Goal: Task Accomplishment & Management: Manage account settings

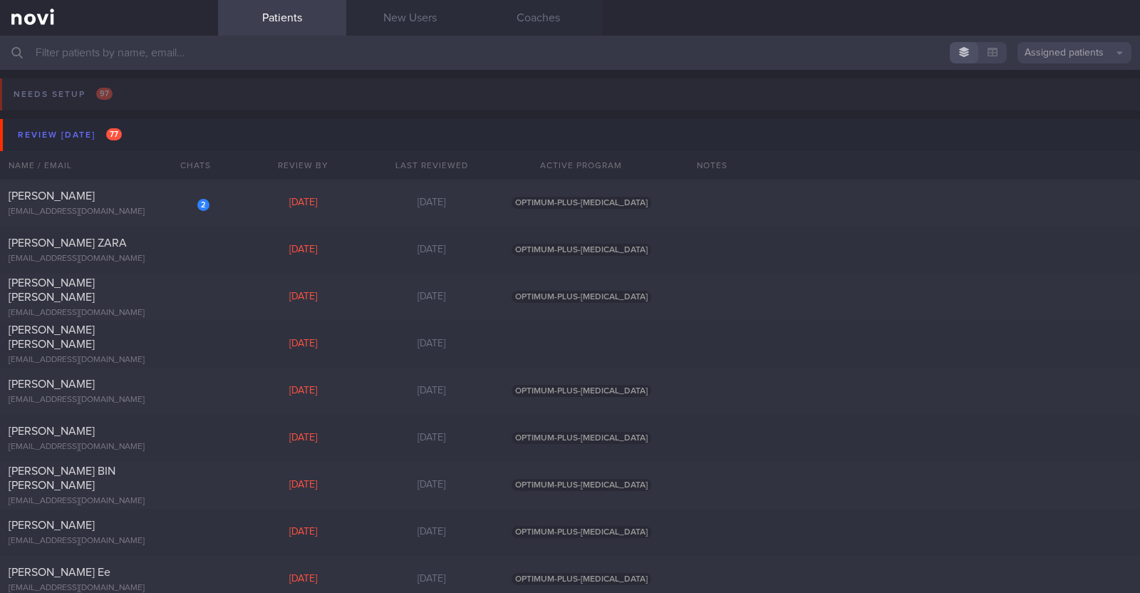
click at [193, 61] on input "text" at bounding box center [570, 53] width 1140 height 34
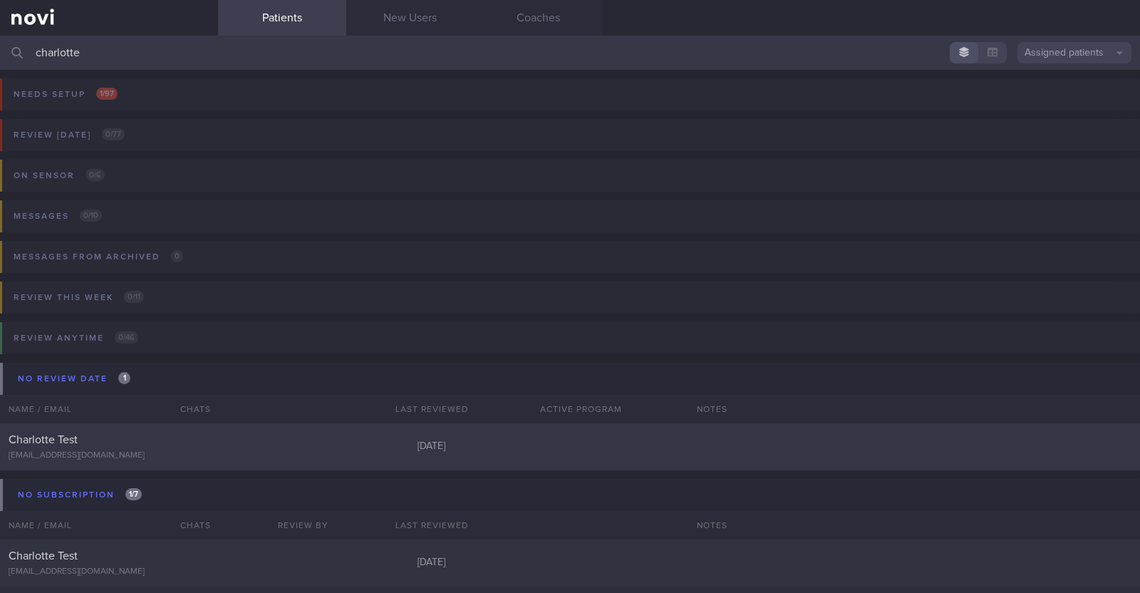
type input "charlotte"
click at [178, 460] on div "[EMAIL_ADDRESS][DOMAIN_NAME]" at bounding box center [109, 455] width 201 height 11
select select "8"
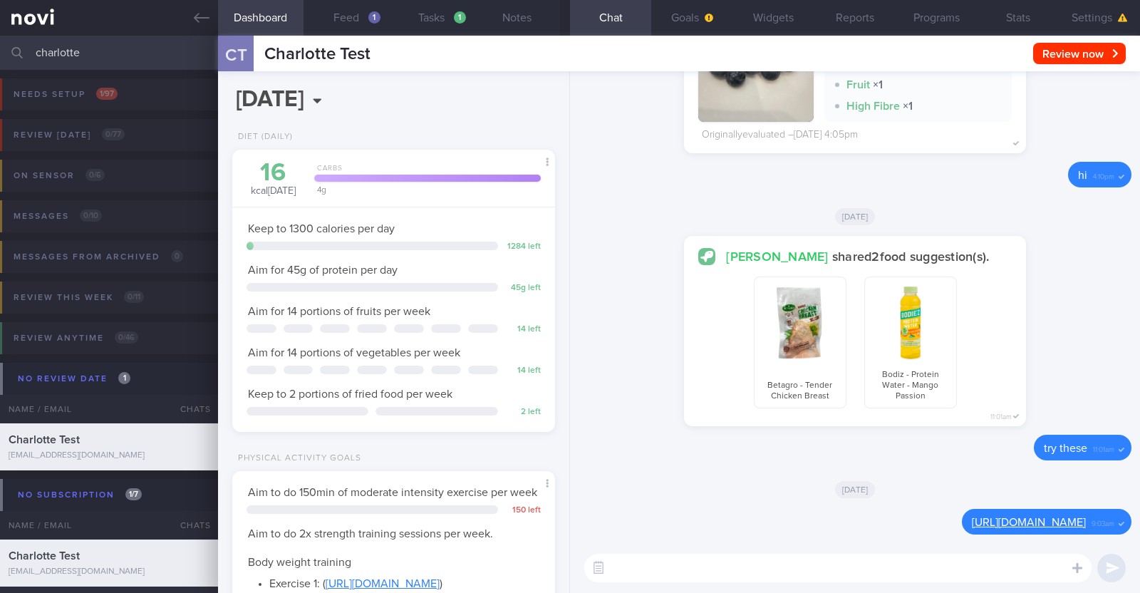
scroll to position [144, 289]
drag, startPoint x: 986, startPoint y: 557, endPoint x: 1079, endPoint y: 19, distance: 545.9
click at [1079, 19] on button "Settings" at bounding box center [1099, 18] width 81 height 36
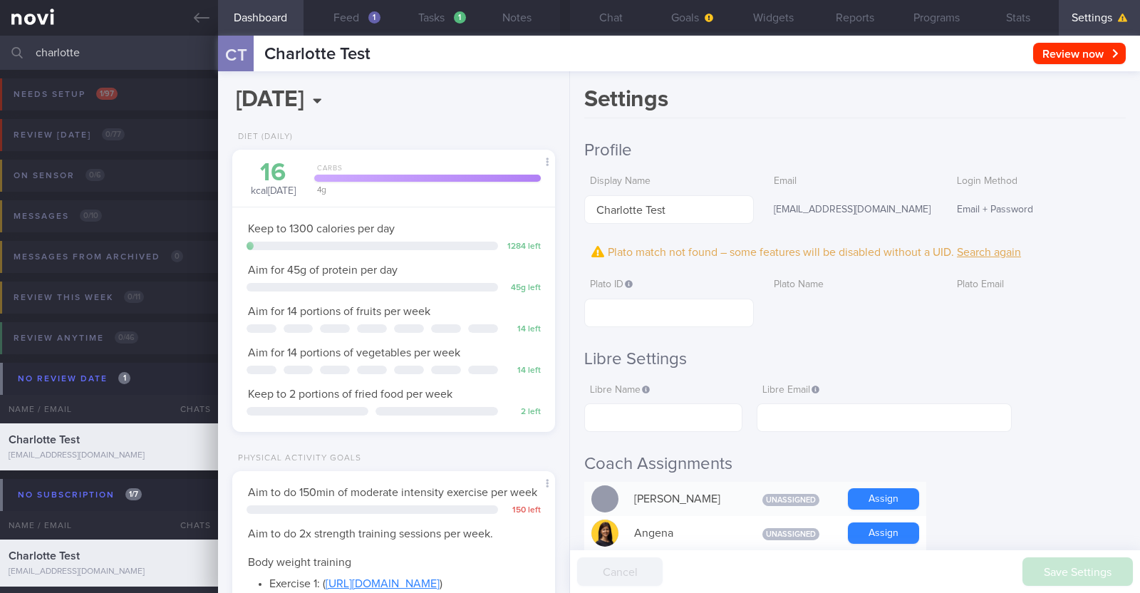
click at [1079, 19] on button "Settings" at bounding box center [1099, 18] width 81 height 36
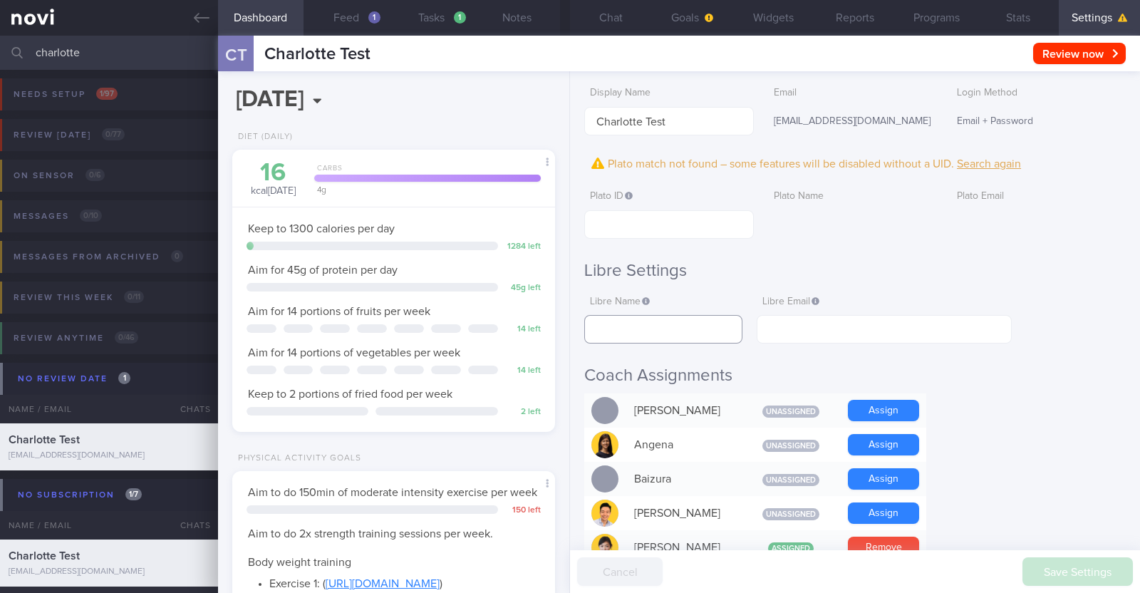
click at [663, 326] on input "text" at bounding box center [663, 329] width 158 height 28
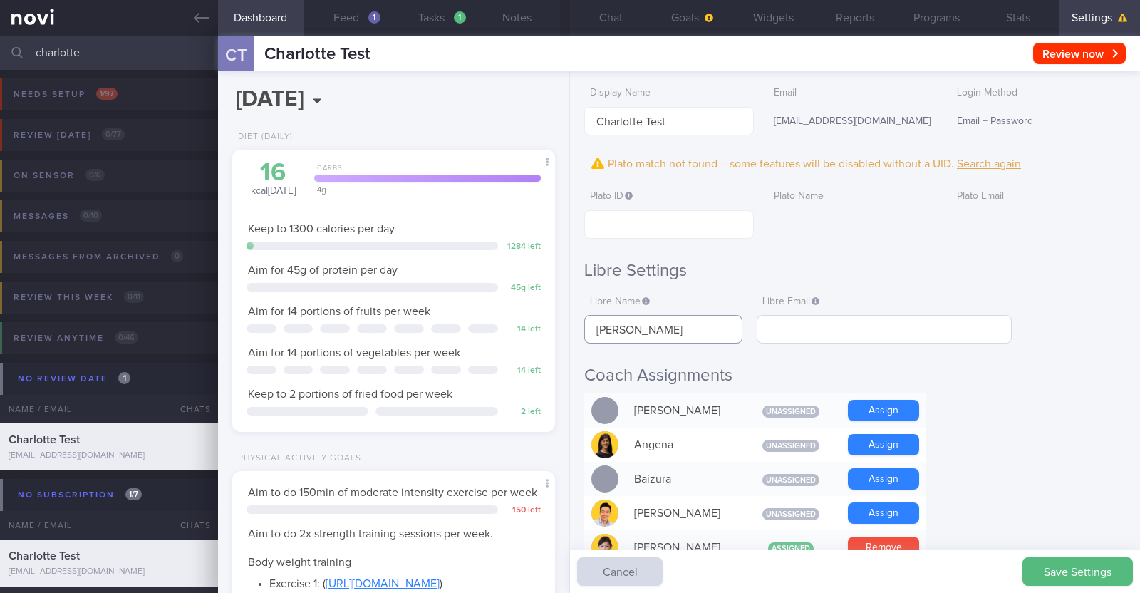
type input "[PERSON_NAME]"
click at [903, 323] on input "text" at bounding box center [884, 329] width 255 height 28
type input "[EMAIL_ADDRESS][DOMAIN_NAME]"
click at [1065, 579] on button "Save Settings" at bounding box center [1077, 571] width 110 height 28
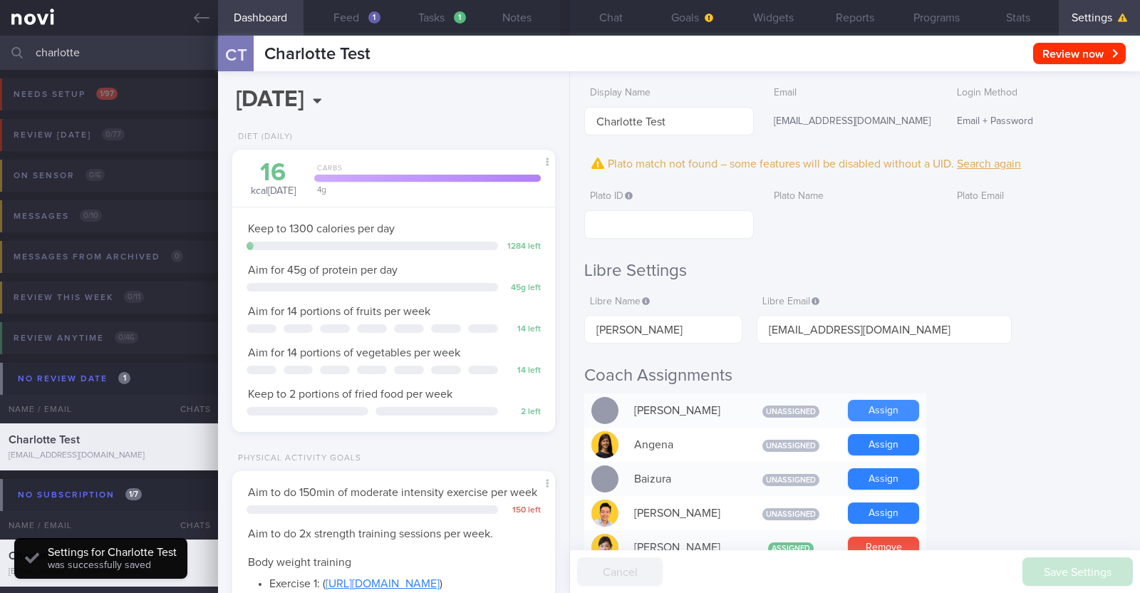
scroll to position [144, 289]
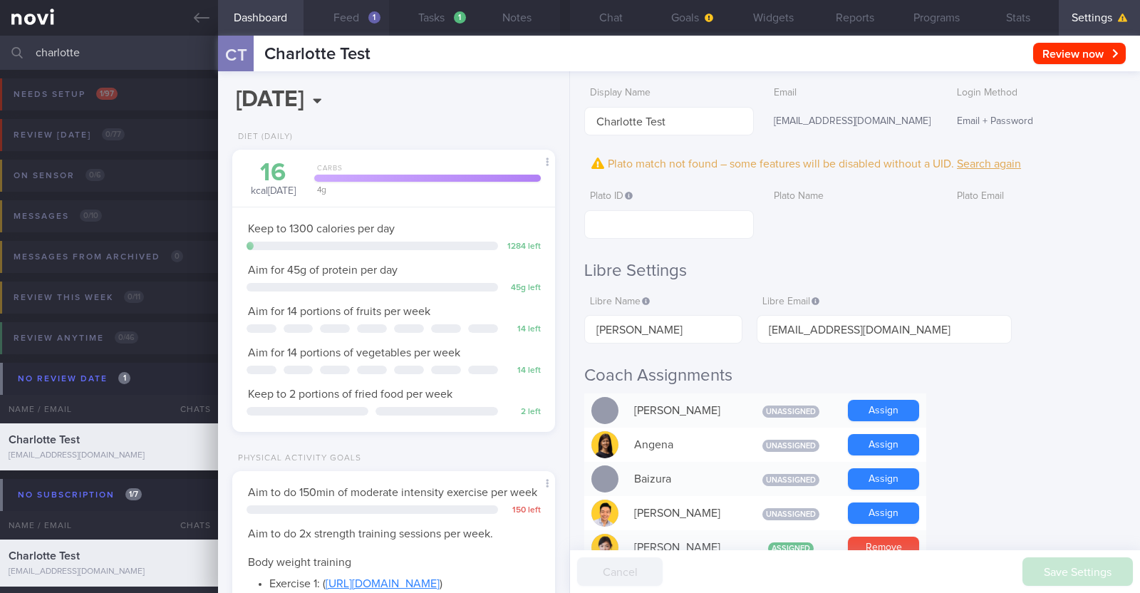
click at [352, 17] on button "Feed 1" at bounding box center [346, 18] width 85 height 36
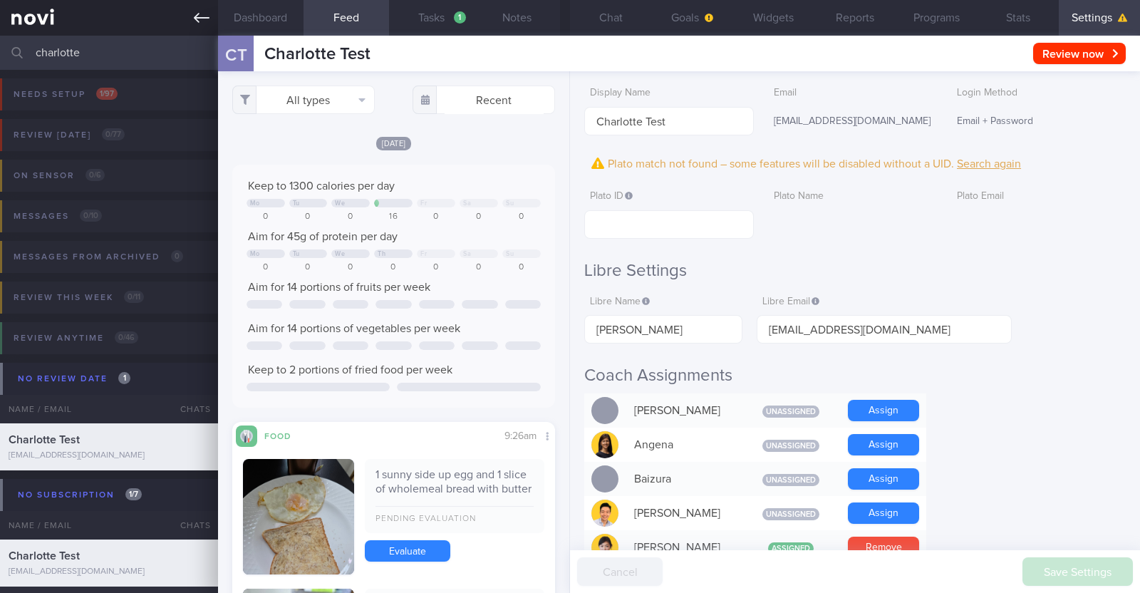
click at [206, 7] on link at bounding box center [109, 18] width 218 height 36
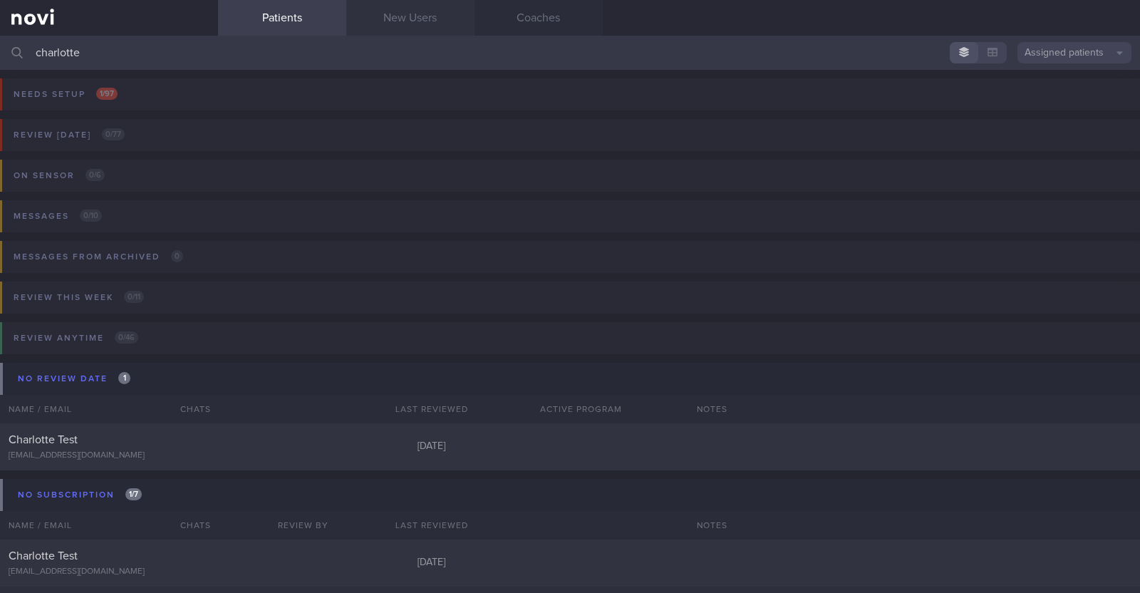
click at [420, 30] on link "New Users" at bounding box center [410, 18] width 128 height 36
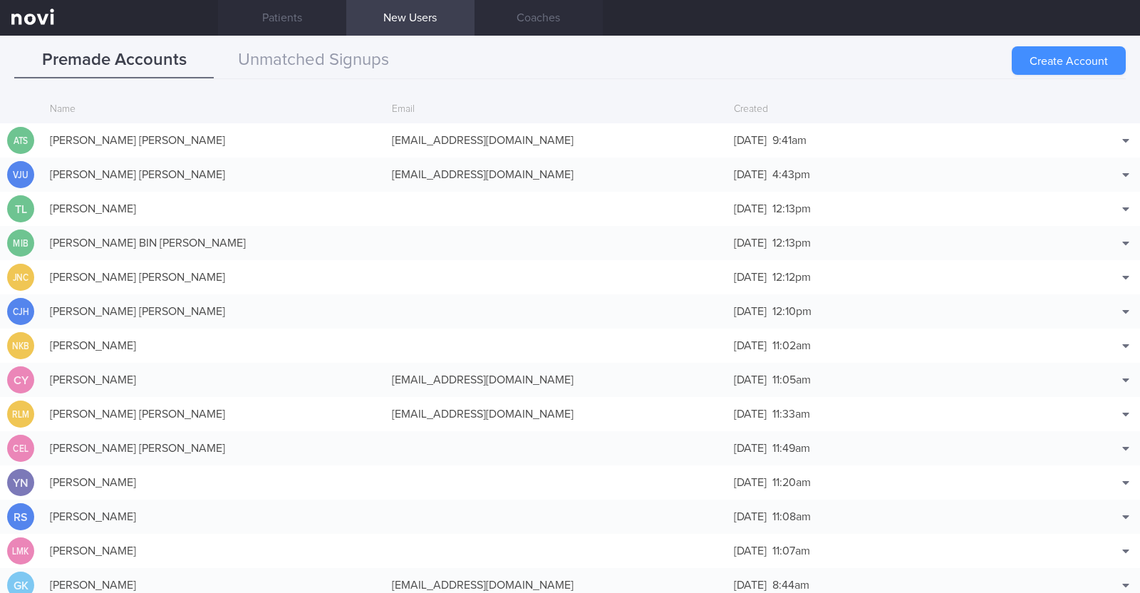
click at [1102, 58] on button "Create Account" at bounding box center [1069, 60] width 114 height 28
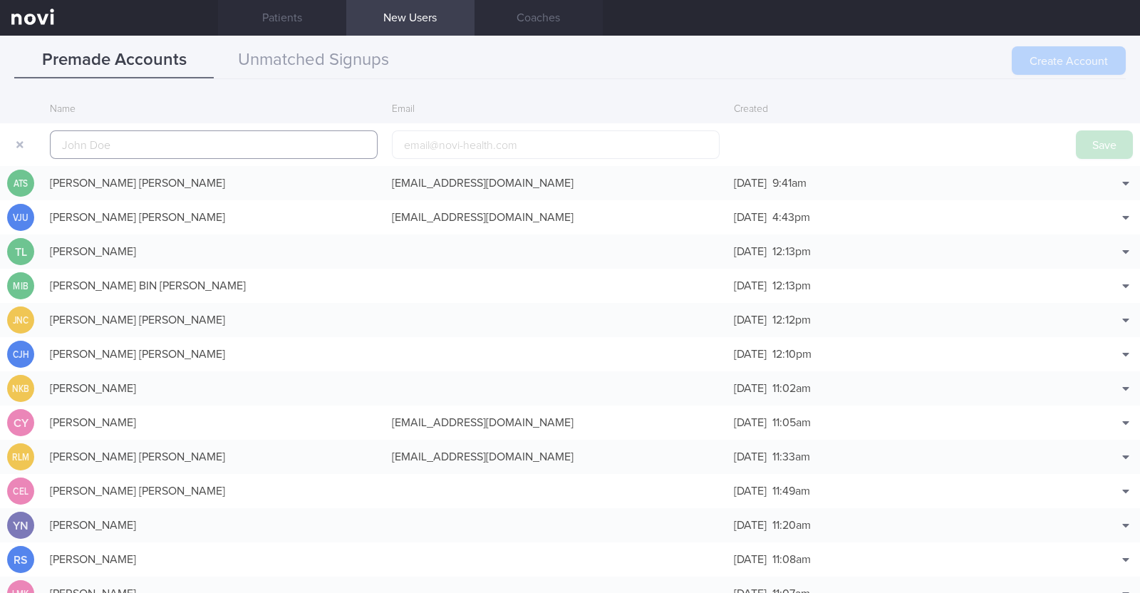
scroll to position [34, 0]
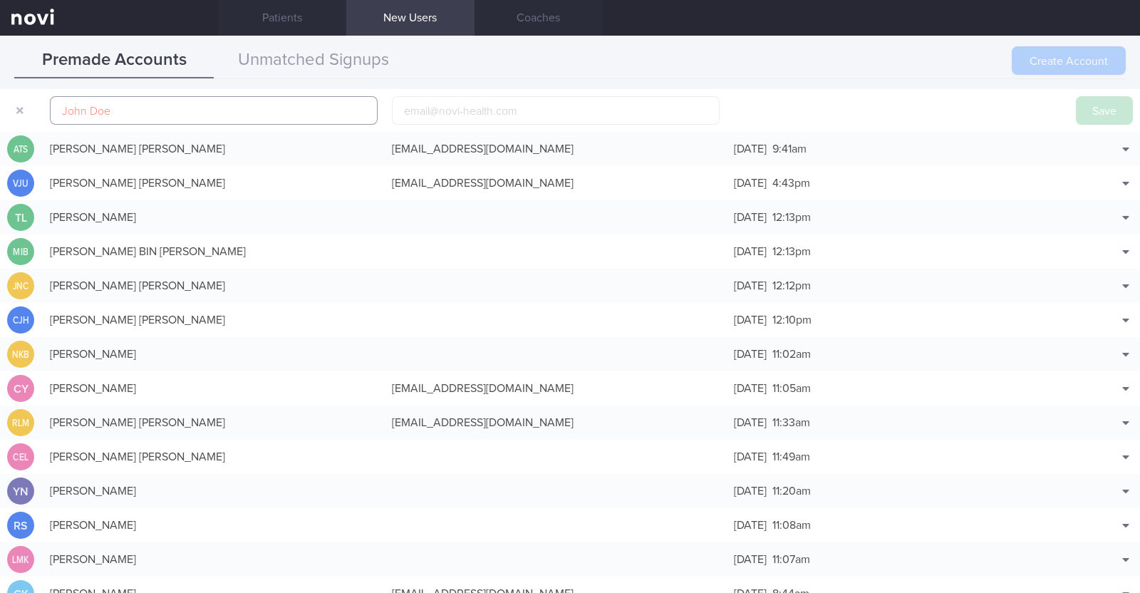
paste input "[PERSON_NAME]"
type input "[PERSON_NAME]"
click at [434, 105] on input "email" at bounding box center [556, 110] width 328 height 28
paste input "[PERSON_NAME][EMAIL_ADDRESS][DOMAIN_NAME]"
click at [422, 109] on input "[PERSON_NAME][EMAIL_ADDRESS][DOMAIN_NAME]" at bounding box center [556, 110] width 328 height 28
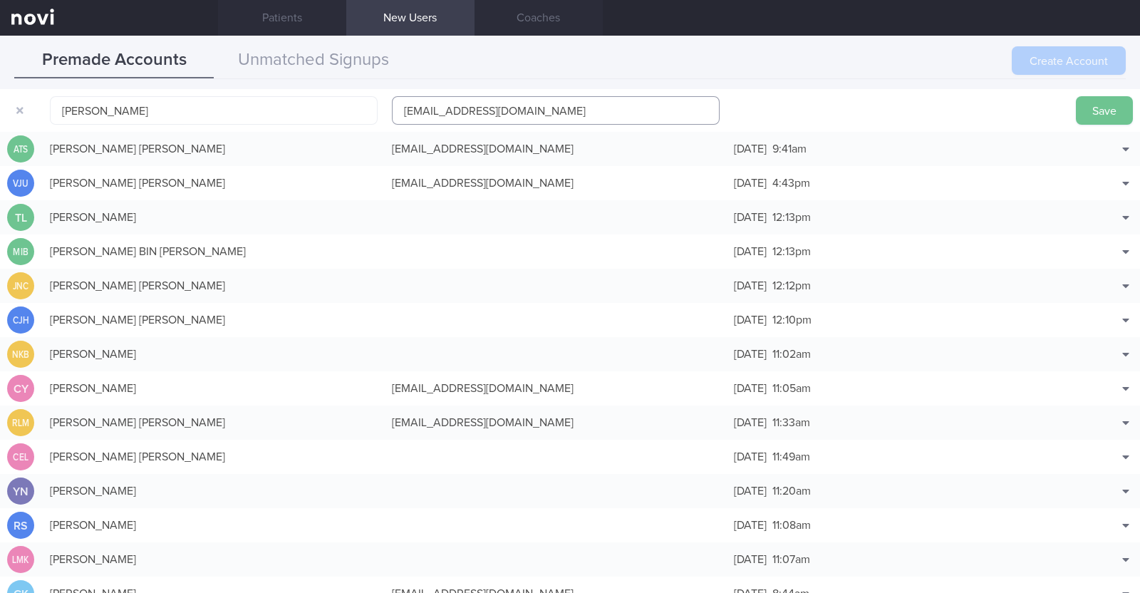
type input "[EMAIL_ADDRESS][DOMAIN_NAME]"
click at [1106, 119] on button "Save" at bounding box center [1104, 110] width 57 height 28
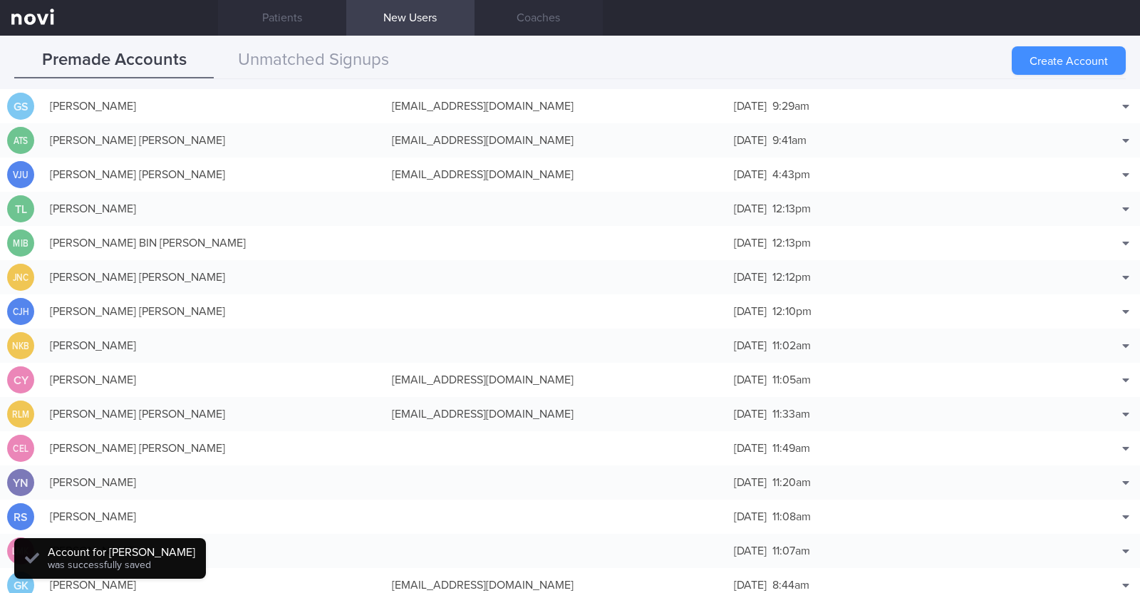
click at [1052, 66] on button "Create Account" at bounding box center [1069, 60] width 114 height 28
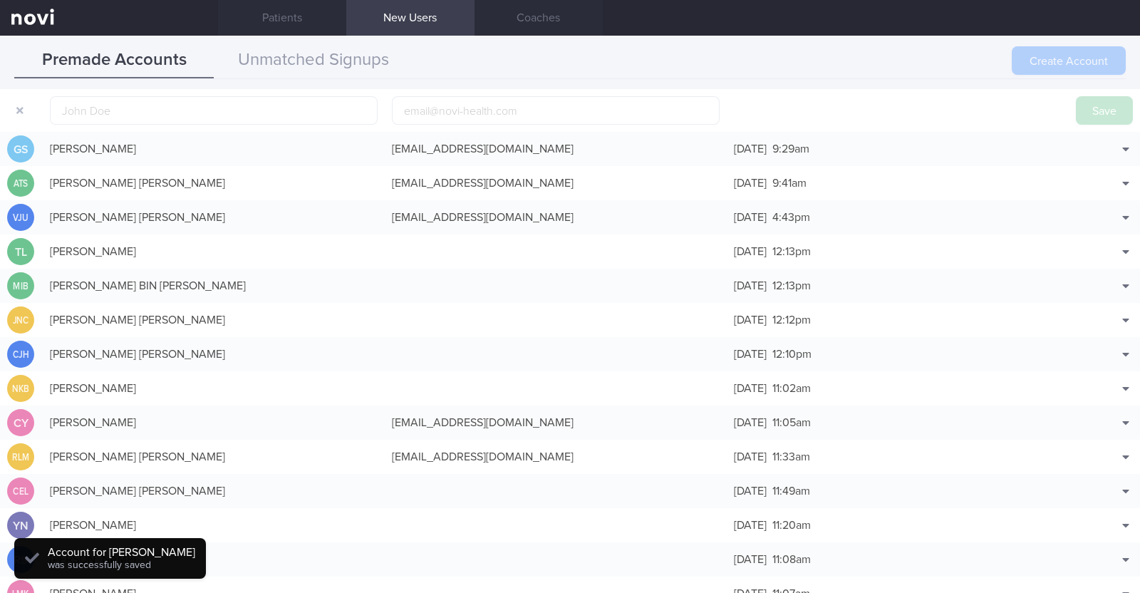
scroll to position [44, 0]
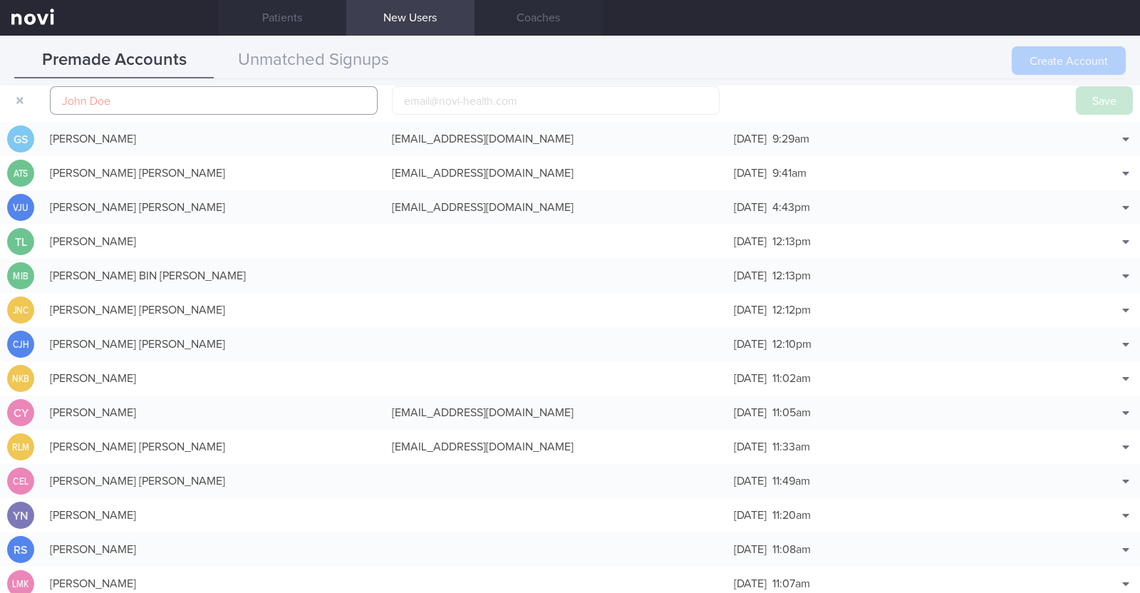
paste input "[PERSON_NAME]"
type input "[PERSON_NAME]"
click at [440, 95] on input "email" at bounding box center [556, 100] width 328 height 28
paste input "[EMAIL_ADDRESS][DOMAIN_NAME]"
click at [470, 97] on input "[EMAIL_ADDRESS][DOMAIN_NAME]" at bounding box center [556, 100] width 328 height 28
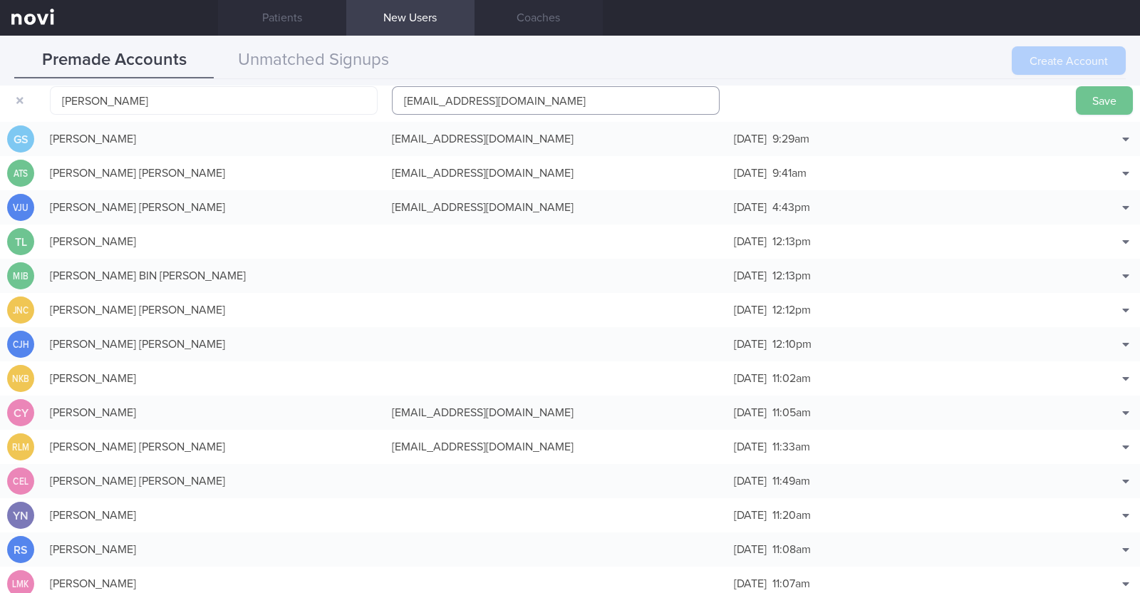
type input "[EMAIL_ADDRESS][DOMAIN_NAME]"
click at [1076, 97] on button "Save" at bounding box center [1104, 100] width 57 height 28
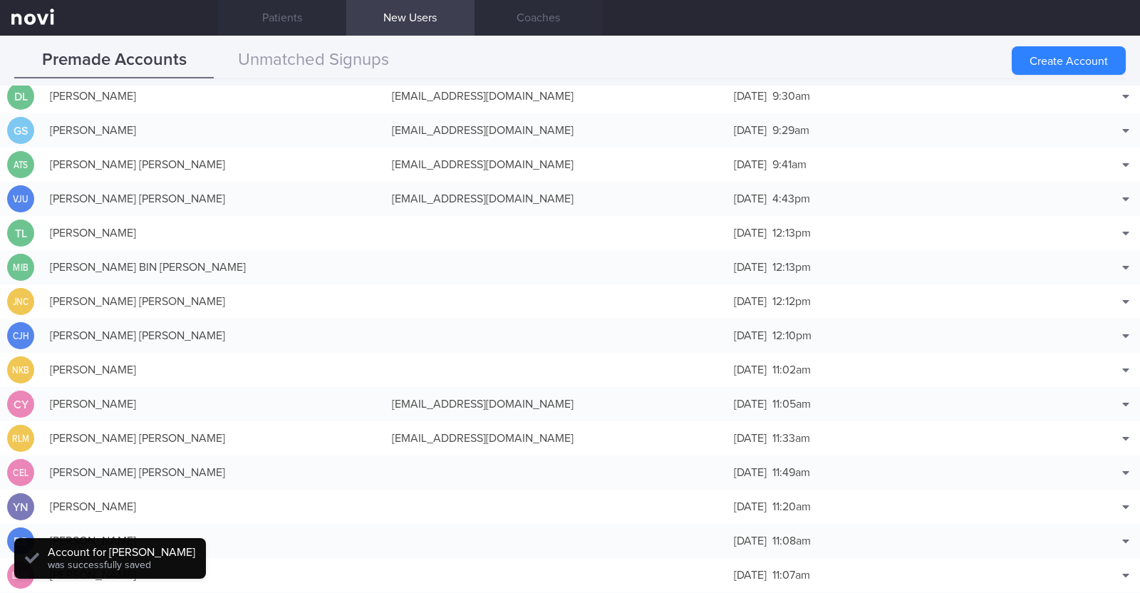
scroll to position [36, 0]
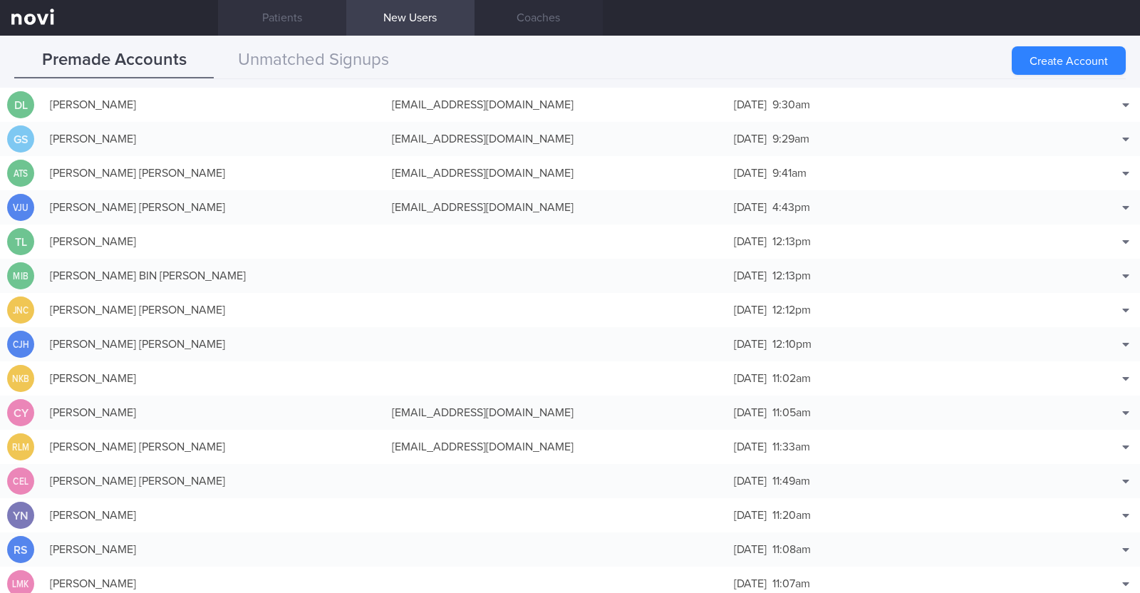
click at [287, 20] on link "Patients" at bounding box center [282, 18] width 128 height 36
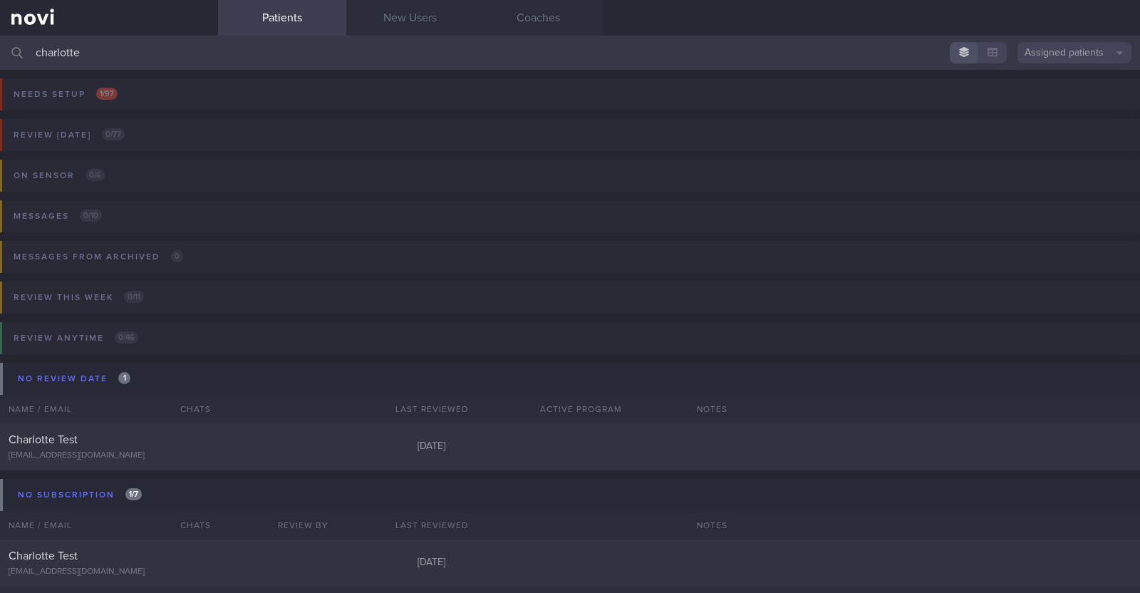
drag, startPoint x: 98, startPoint y: 53, endPoint x: 0, endPoint y: 45, distance: 98.0
click at [0, 45] on input "charlotte" at bounding box center [570, 53] width 1140 height 34
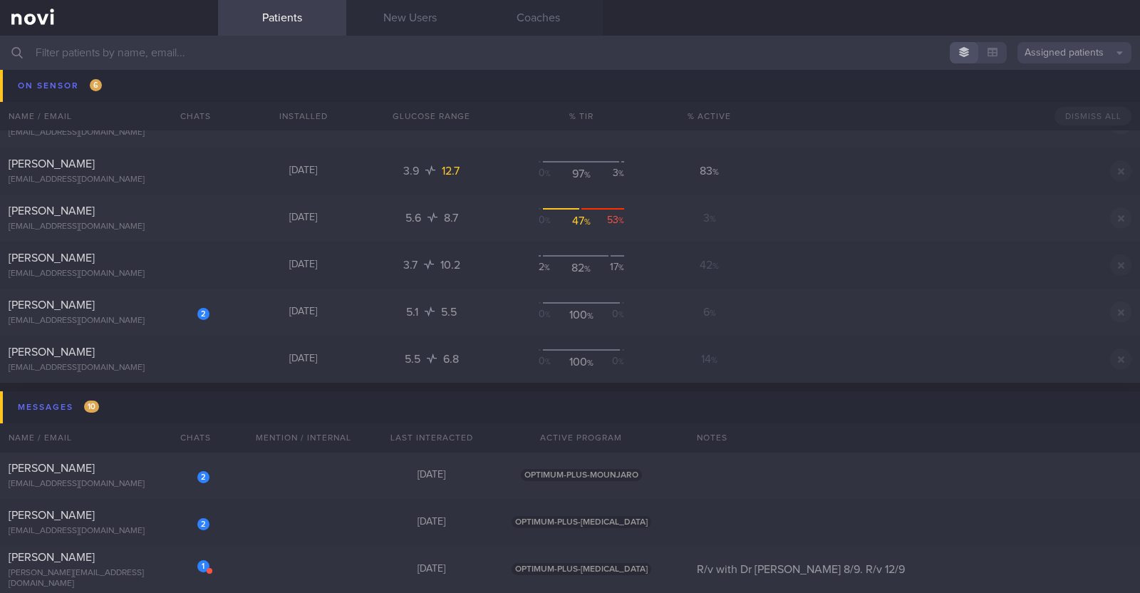
scroll to position [4023, 0]
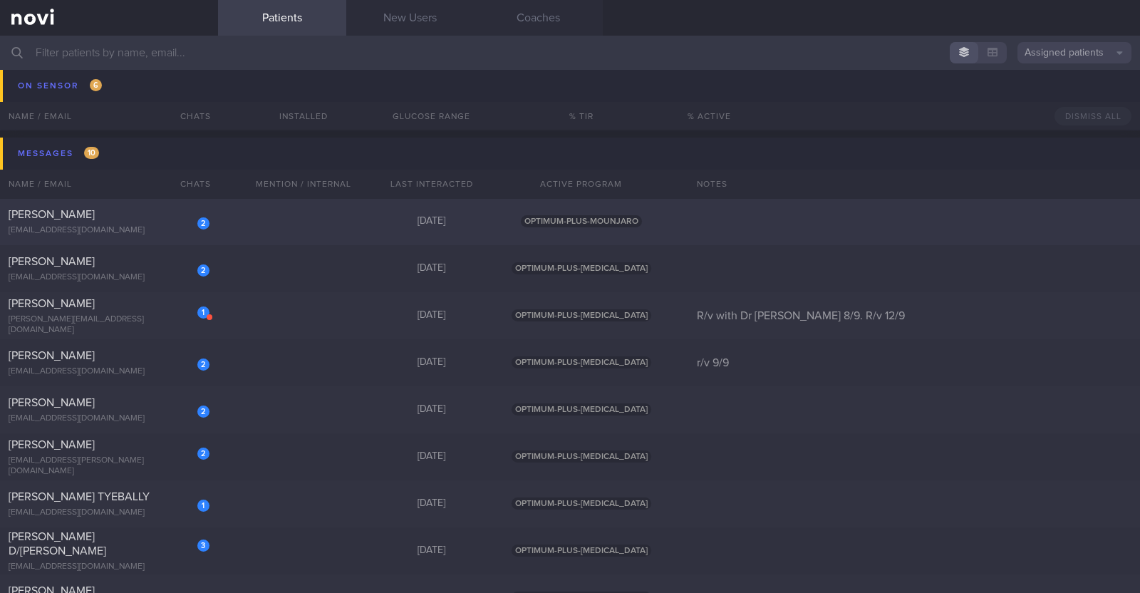
click at [252, 223] on div "2 [PERSON_NAME] [EMAIL_ADDRESS][DOMAIN_NAME] [DATE] OPTIMUM-PLUS-MOUNJARO" at bounding box center [570, 221] width 1140 height 47
select select "8"
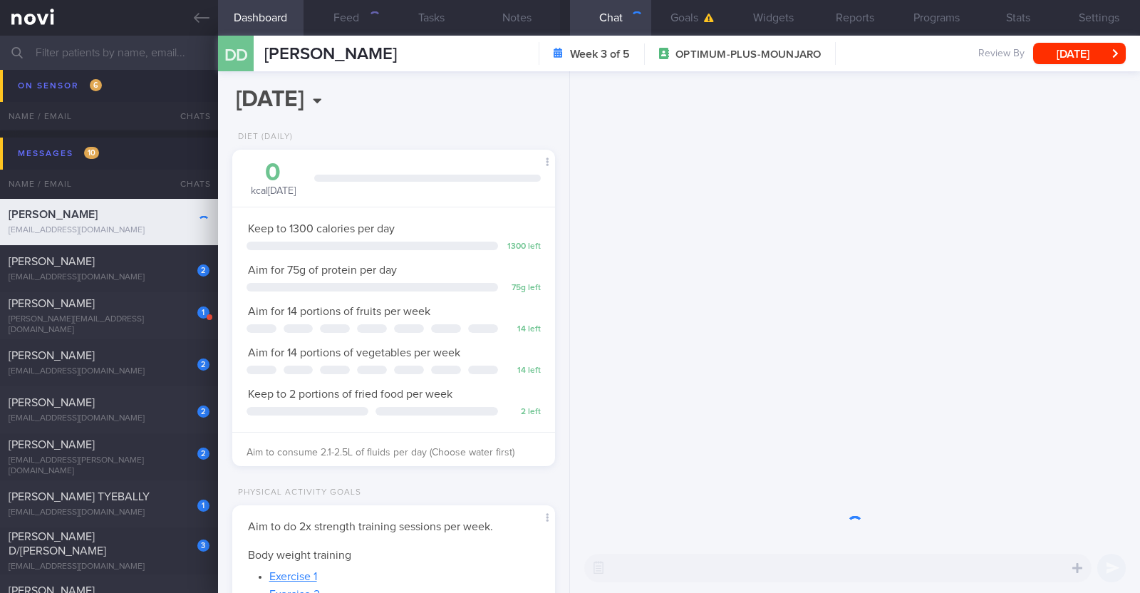
scroll to position [162, 284]
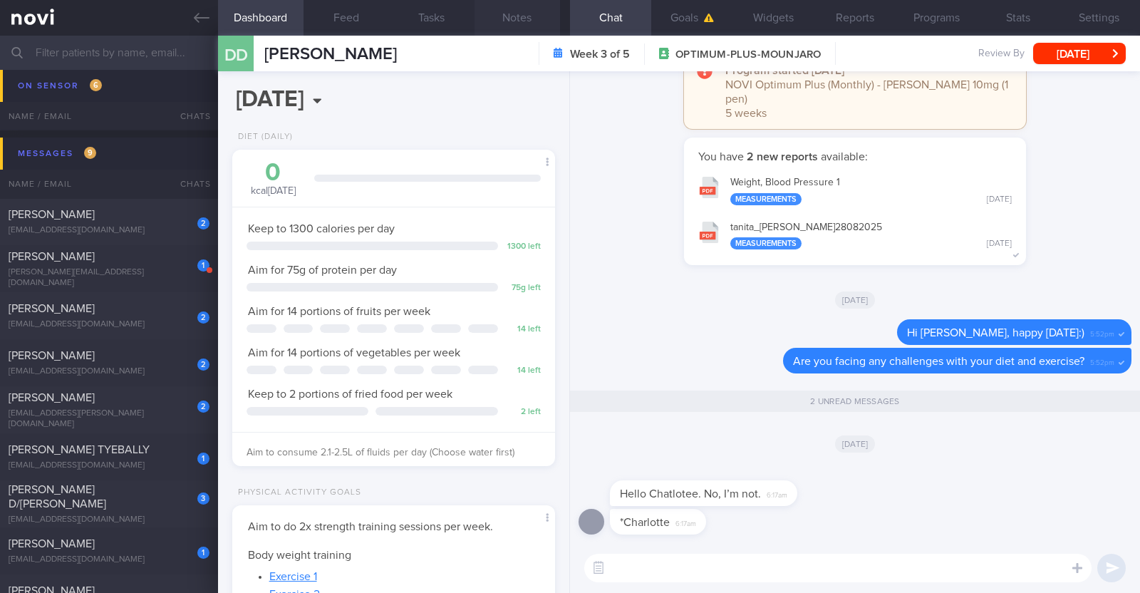
click at [520, 9] on button "Notes" at bounding box center [516, 18] width 85 height 36
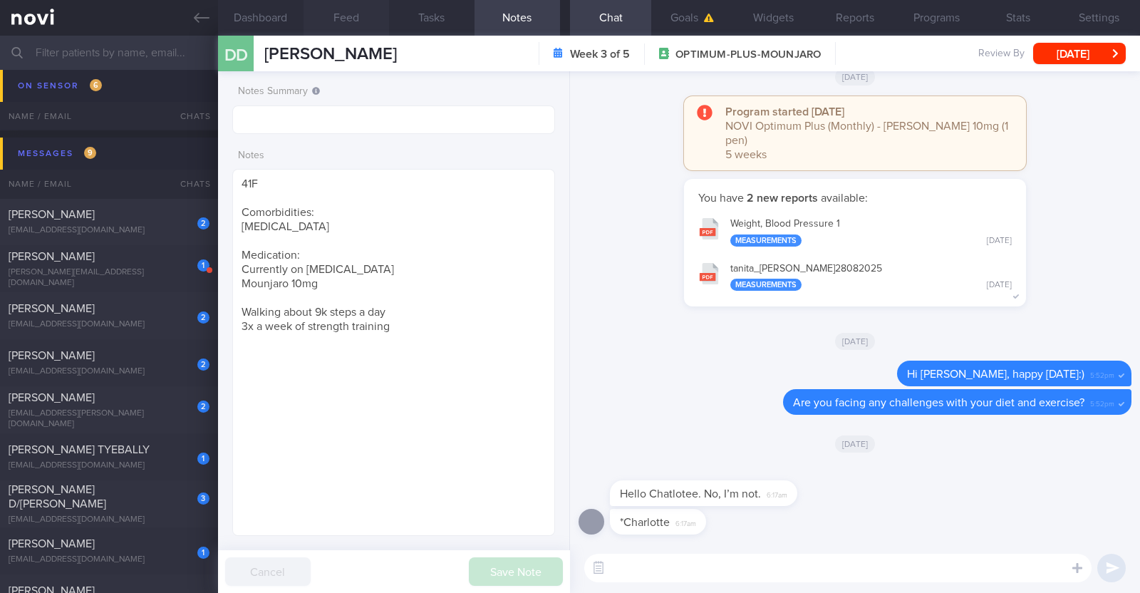
click at [334, 24] on button "Feed" at bounding box center [346, 18] width 85 height 36
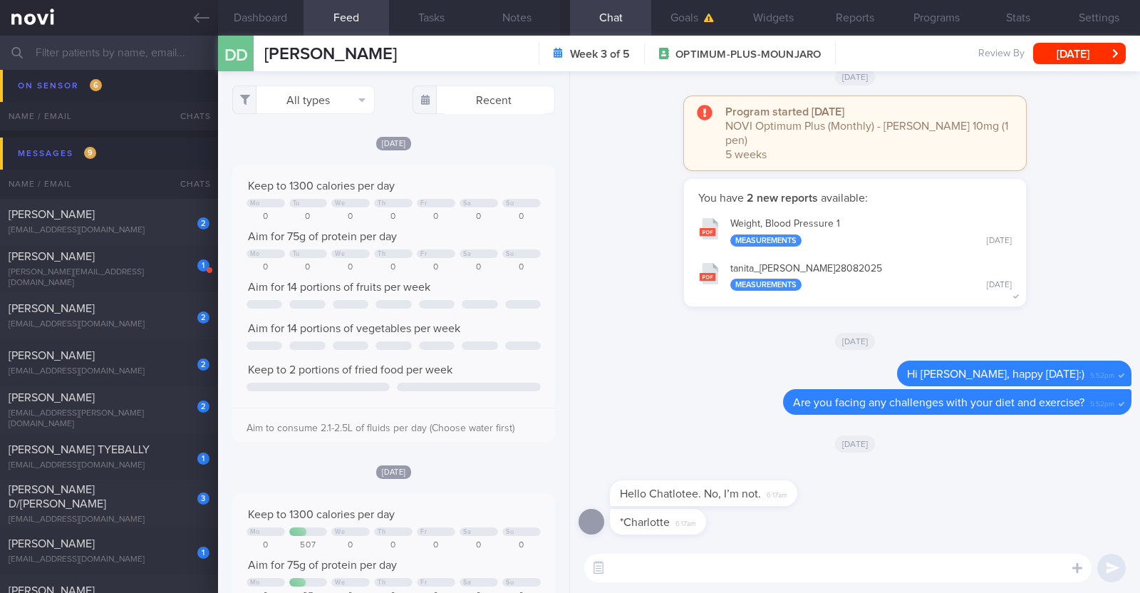
click at [628, 564] on textarea at bounding box center [837, 568] width 507 height 28
paste textarea "😊"
type textarea "Great to hear that you're managing well 😊"
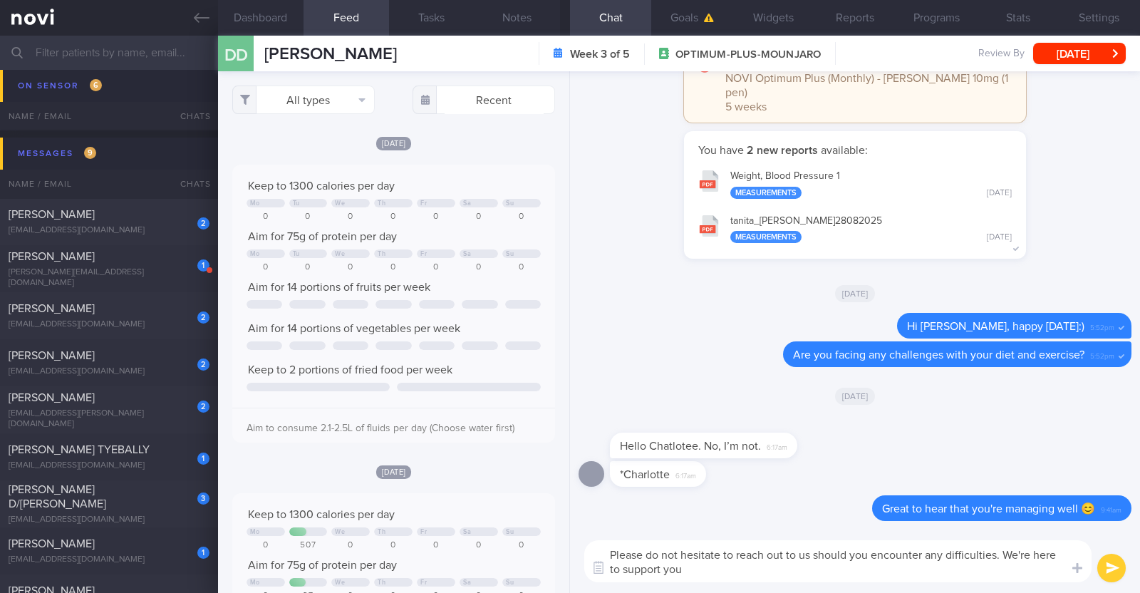
type textarea "Please do not hesitate to reach out to us should you encounter any difficulties…"
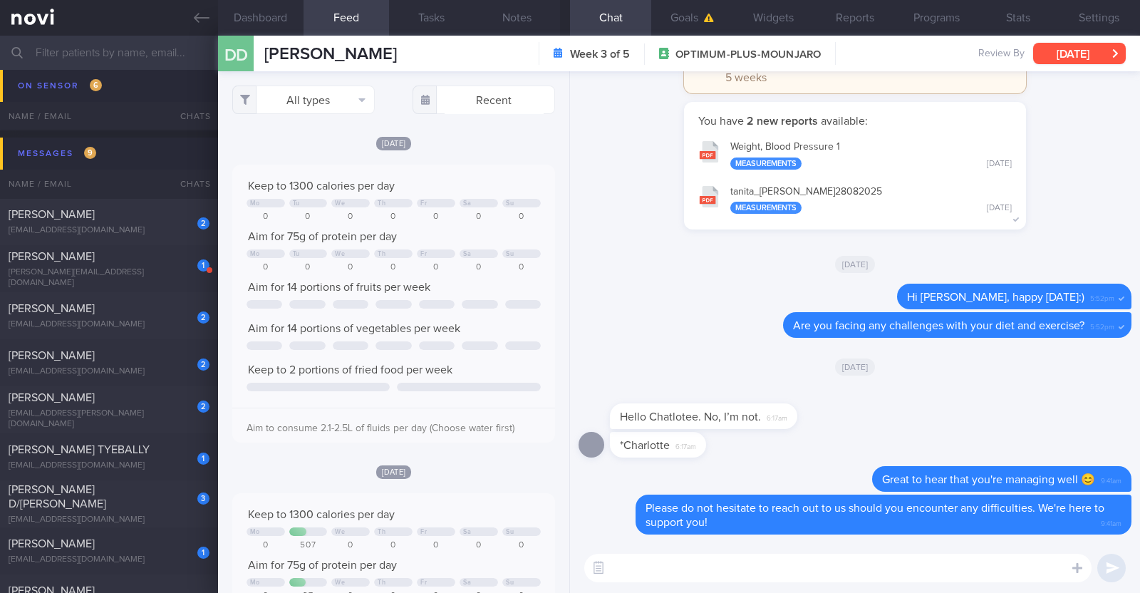
click at [1058, 51] on button "[DATE]" at bounding box center [1079, 53] width 93 height 21
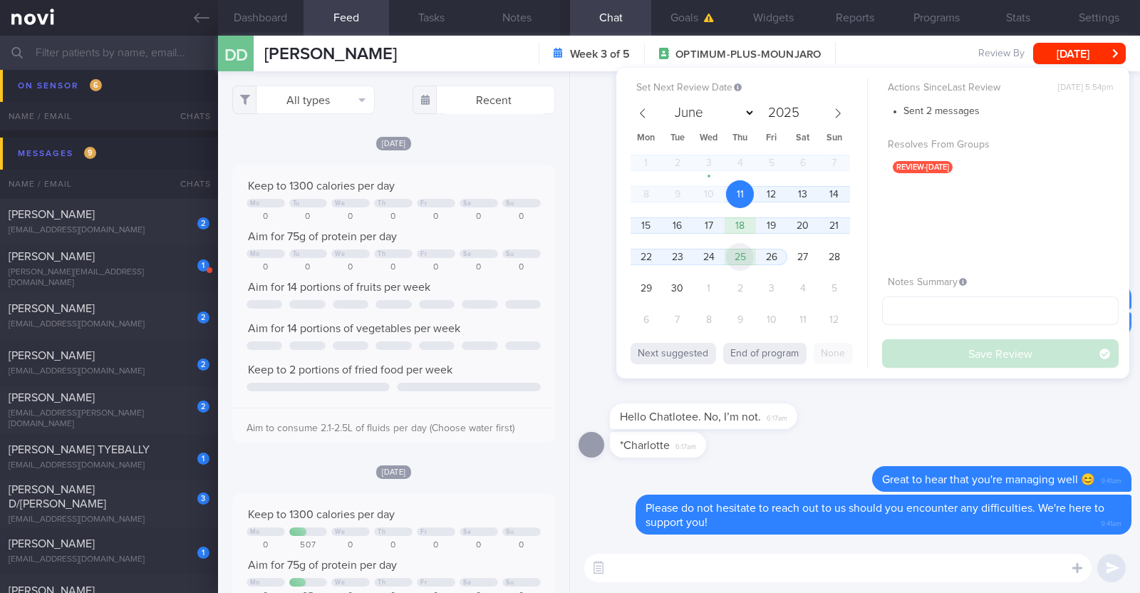
click at [737, 250] on span "25" at bounding box center [740, 257] width 28 height 28
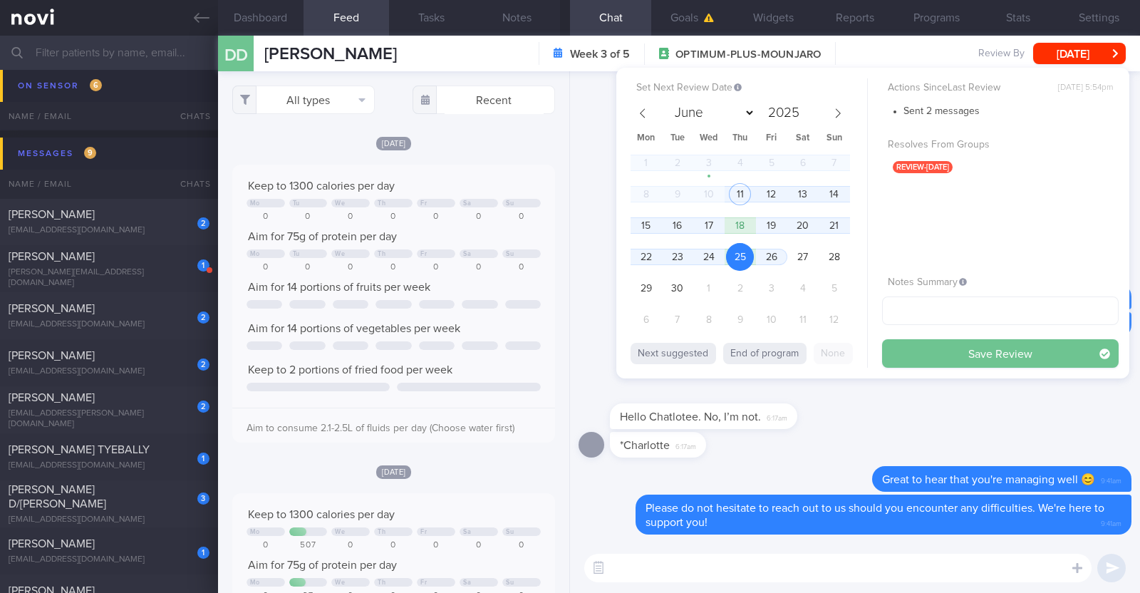
click at [973, 355] on button "Save Review" at bounding box center [1000, 353] width 237 height 28
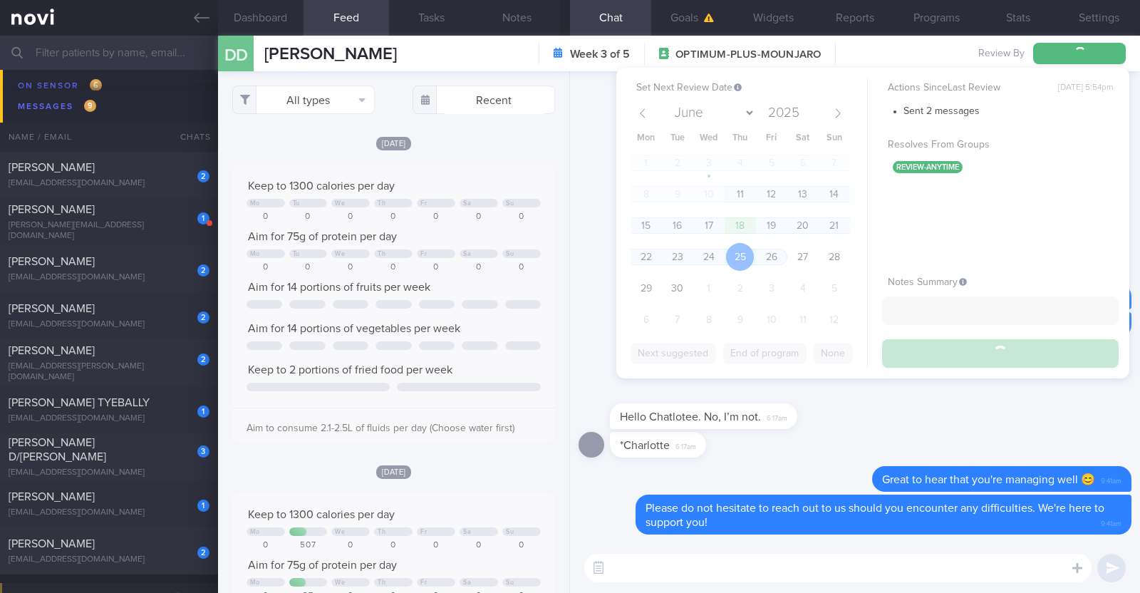
scroll to position [3975, 0]
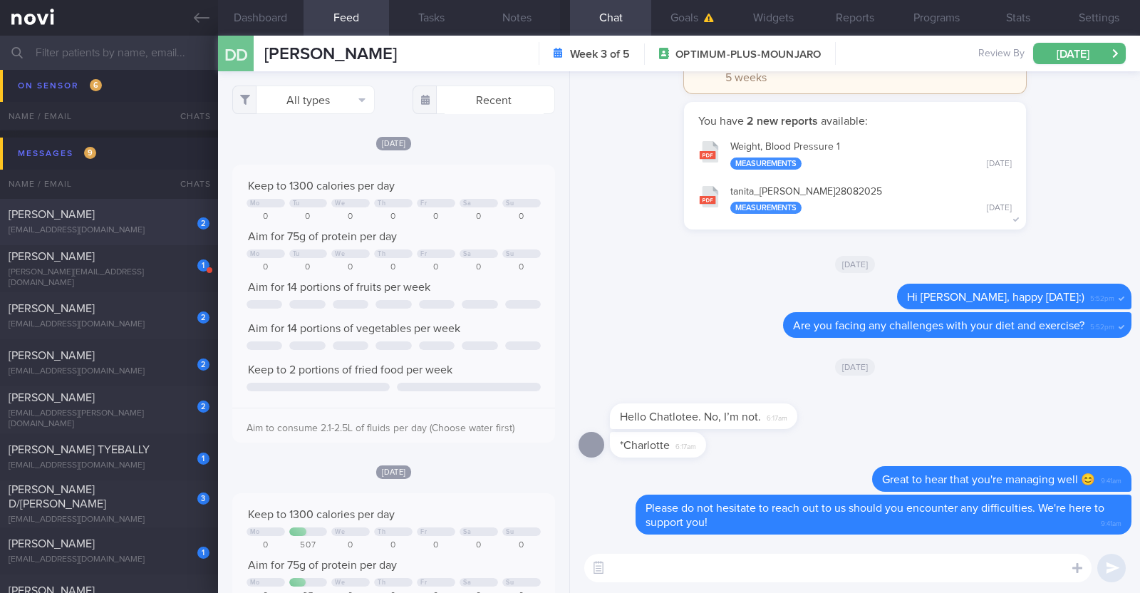
click at [125, 221] on div "2 [PERSON_NAME] [EMAIL_ADDRESS][DOMAIN_NAME]" at bounding box center [109, 221] width 218 height 28
type textarea "46F Co-morbidities HTN HLD Nil meds [MEDICAL_DATA] 0.25mg wkly Sedentary"
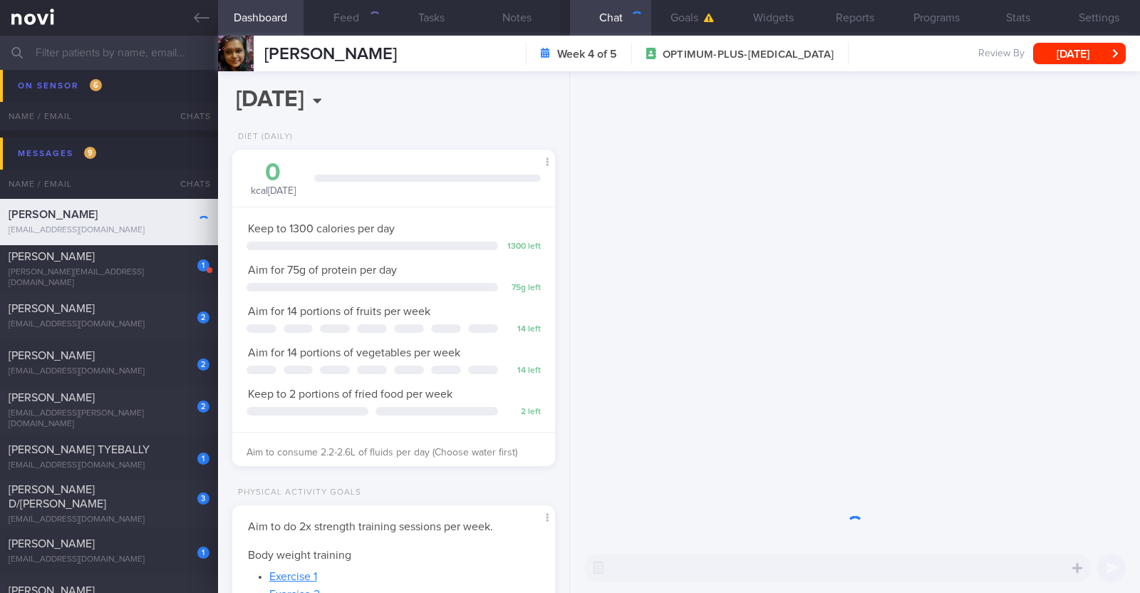
scroll to position [162, 284]
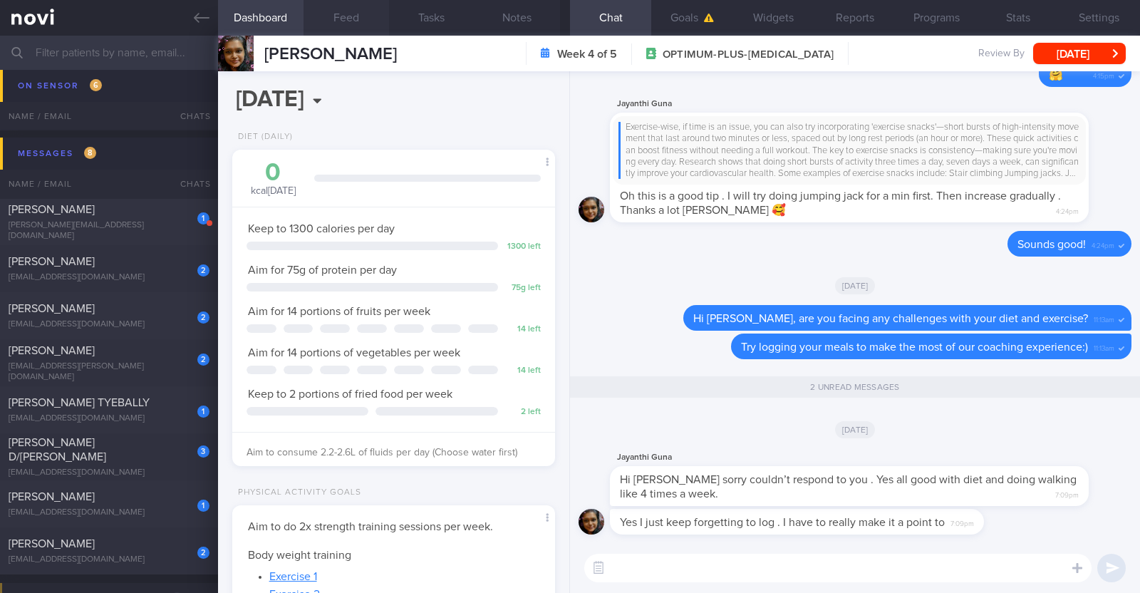
click at [345, 17] on button "Feed" at bounding box center [346, 18] width 85 height 36
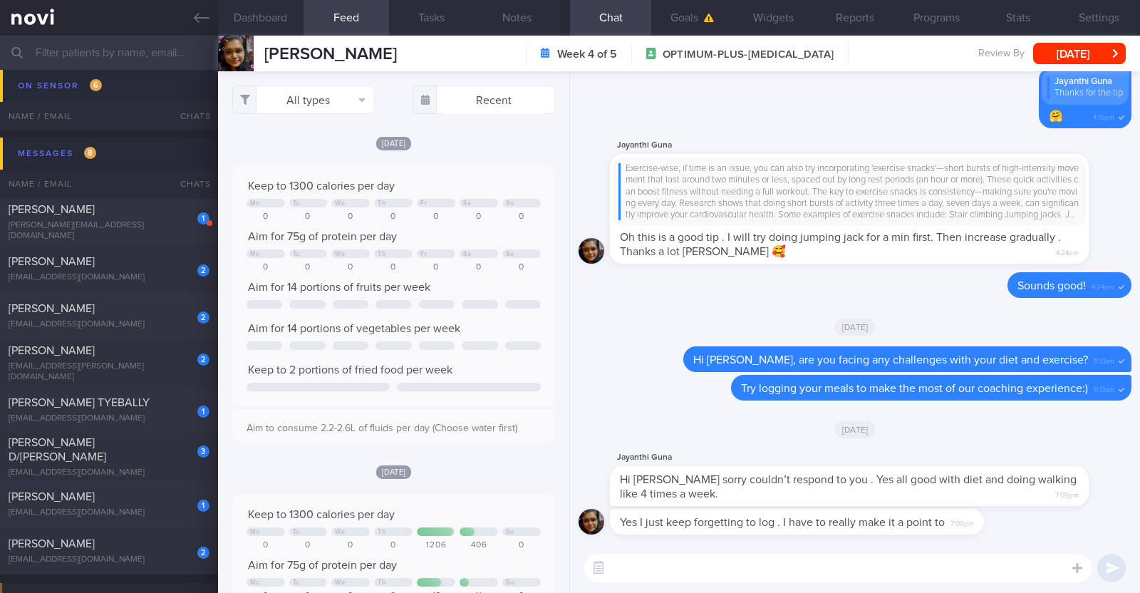
click at [769, 566] on textarea at bounding box center [837, 568] width 507 height 28
type textarea "Great to hear that you're managing well [PERSON_NAME]:)"
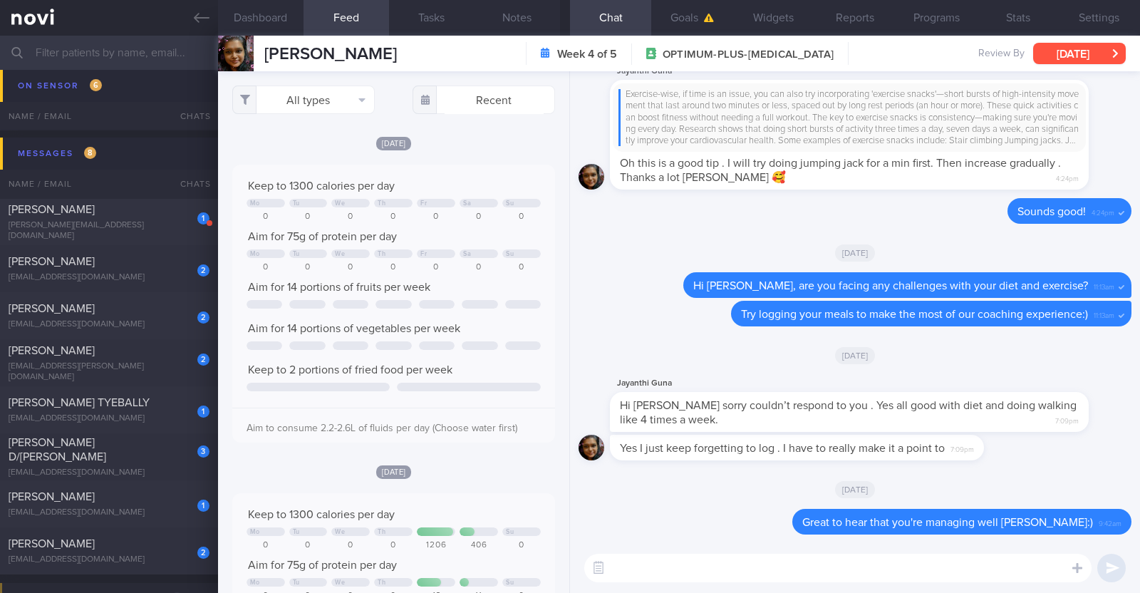
click at [1072, 60] on button "[DATE]" at bounding box center [1079, 53] width 93 height 21
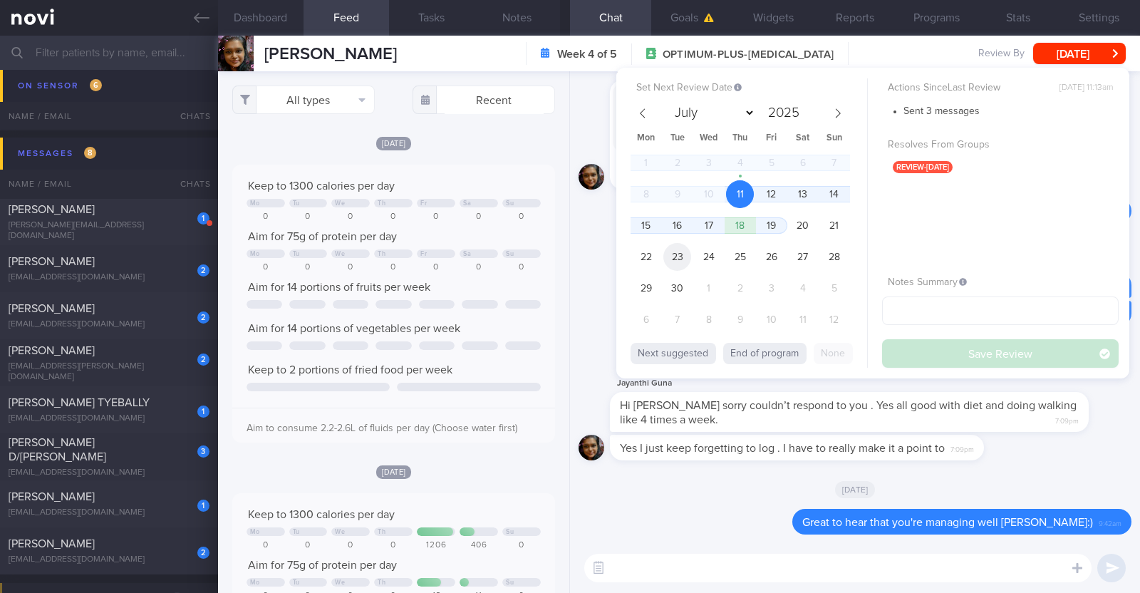
click at [688, 254] on span "23" at bounding box center [677, 257] width 28 height 28
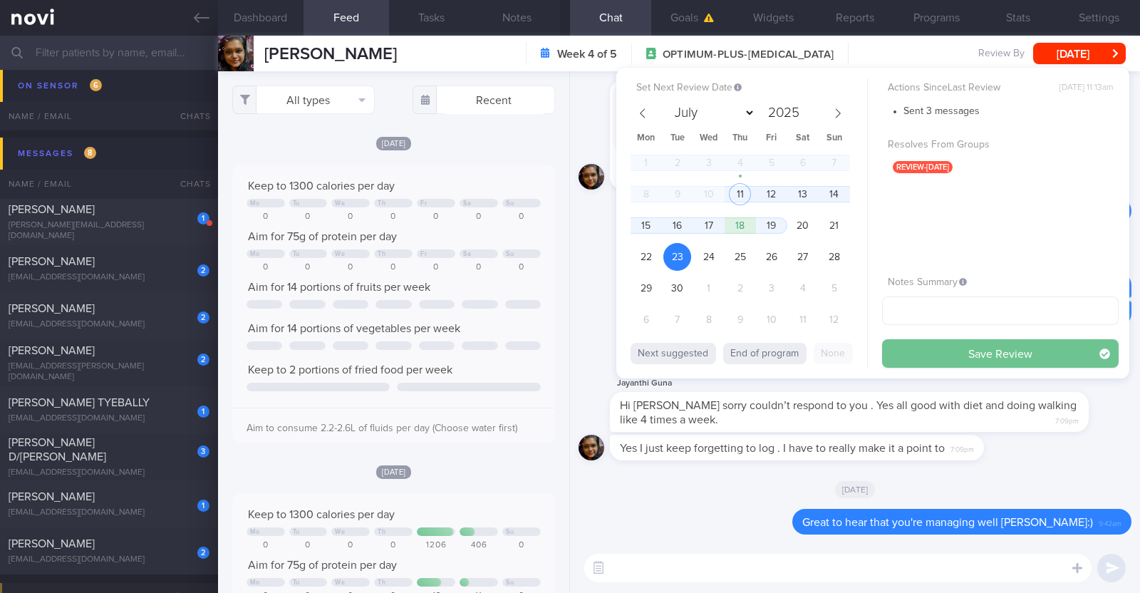
click at [910, 349] on button "Save Review" at bounding box center [1000, 353] width 237 height 28
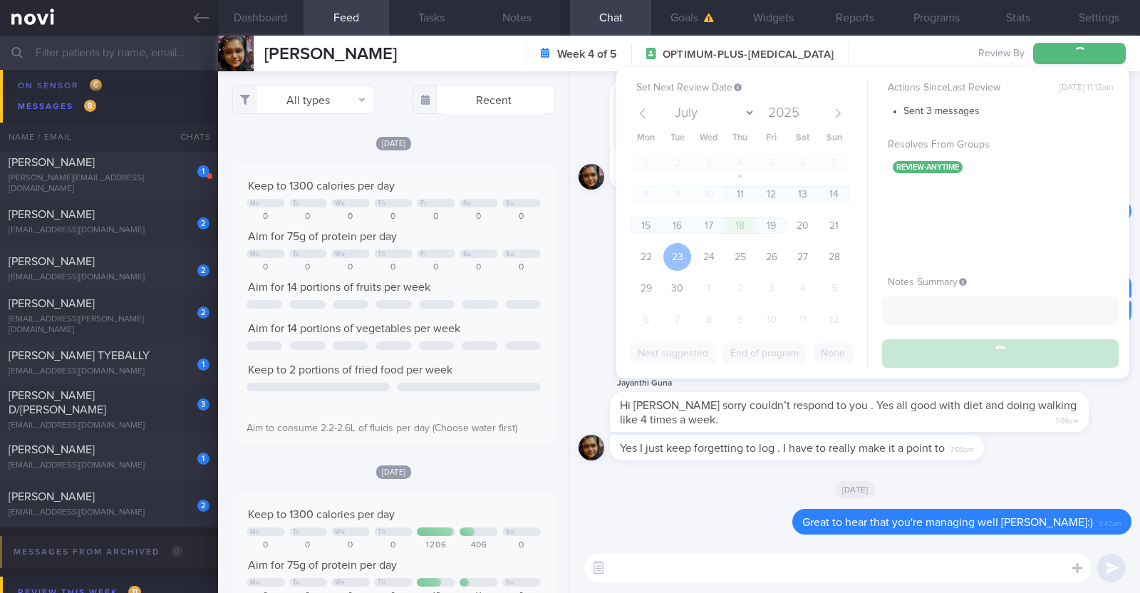
scroll to position [3928, 0]
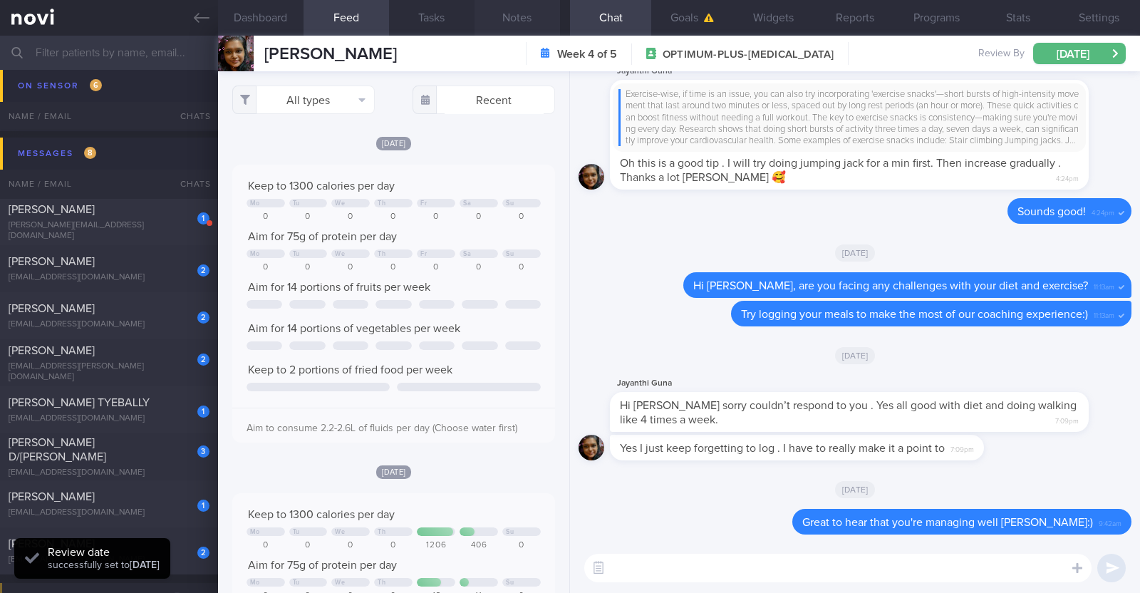
click at [523, 6] on button "Notes" at bounding box center [516, 18] width 85 height 36
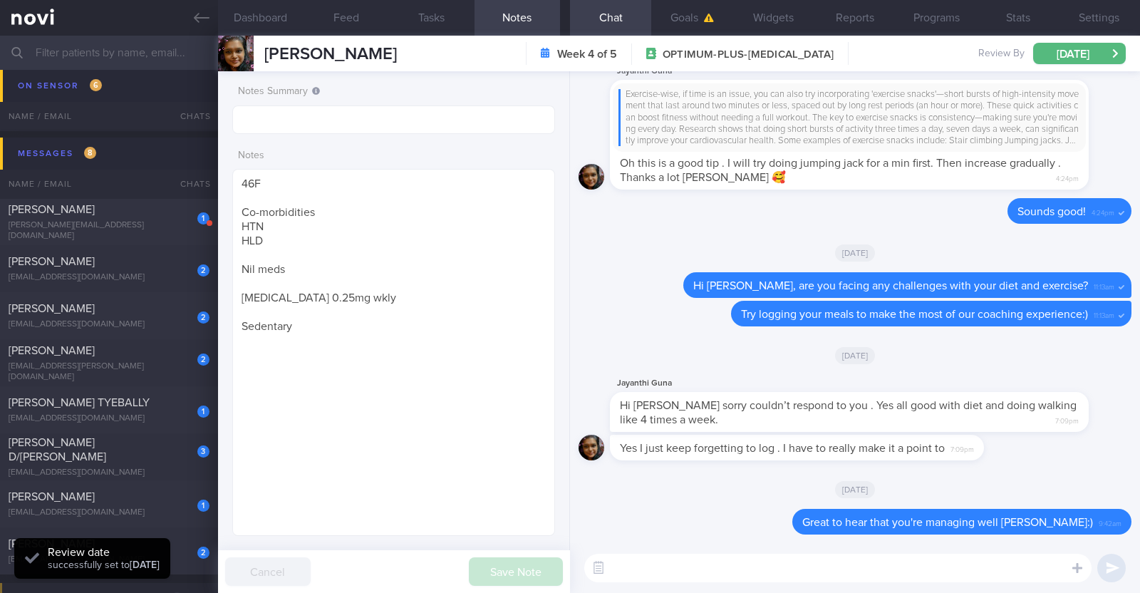
drag, startPoint x: 444, startPoint y: 51, endPoint x: 249, endPoint y: 47, distance: 194.5
click at [249, 47] on div "[PERSON_NAME] [PERSON_NAME] [EMAIL_ADDRESS][DOMAIN_NAME] Week 4 of 5 OPTIMUM-PL…" at bounding box center [679, 54] width 922 height 36
copy div "[PERSON_NAME]"
click at [951, 18] on button "Programs" at bounding box center [936, 18] width 81 height 36
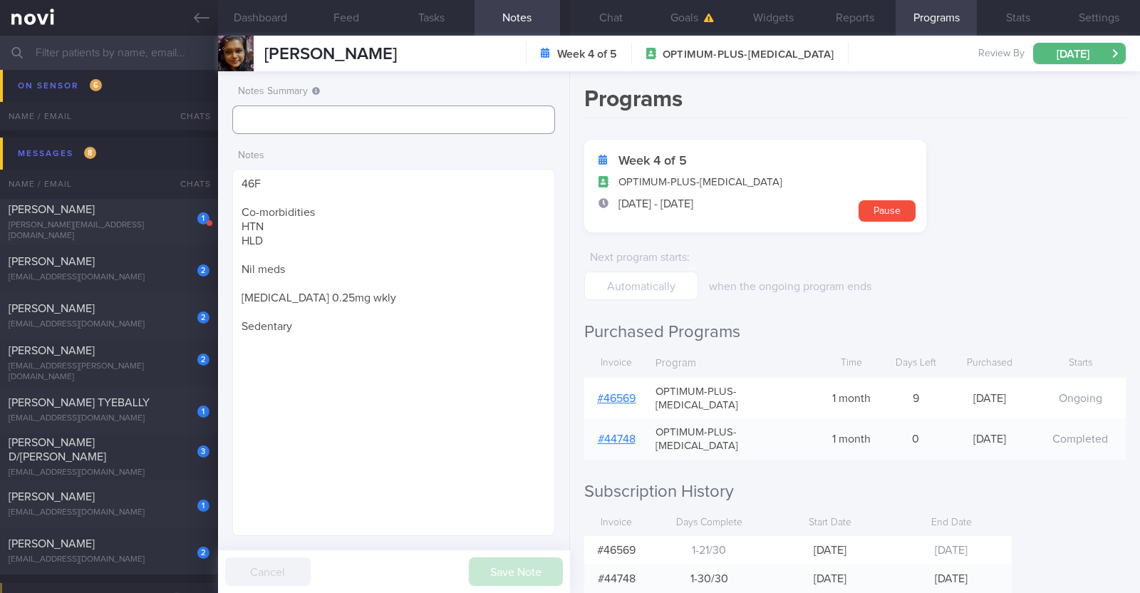
click at [333, 108] on input "text" at bounding box center [393, 119] width 323 height 28
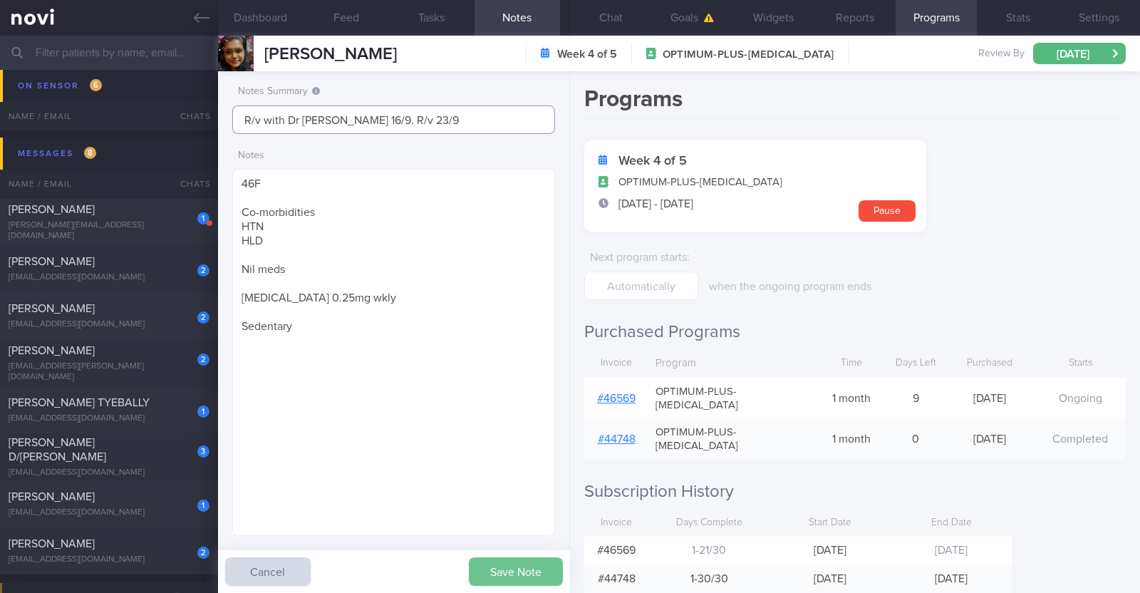
type input "R/v with Dr [PERSON_NAME] 16/9. R/v 23/9"
click at [534, 569] on button "Save Note" at bounding box center [516, 571] width 94 height 28
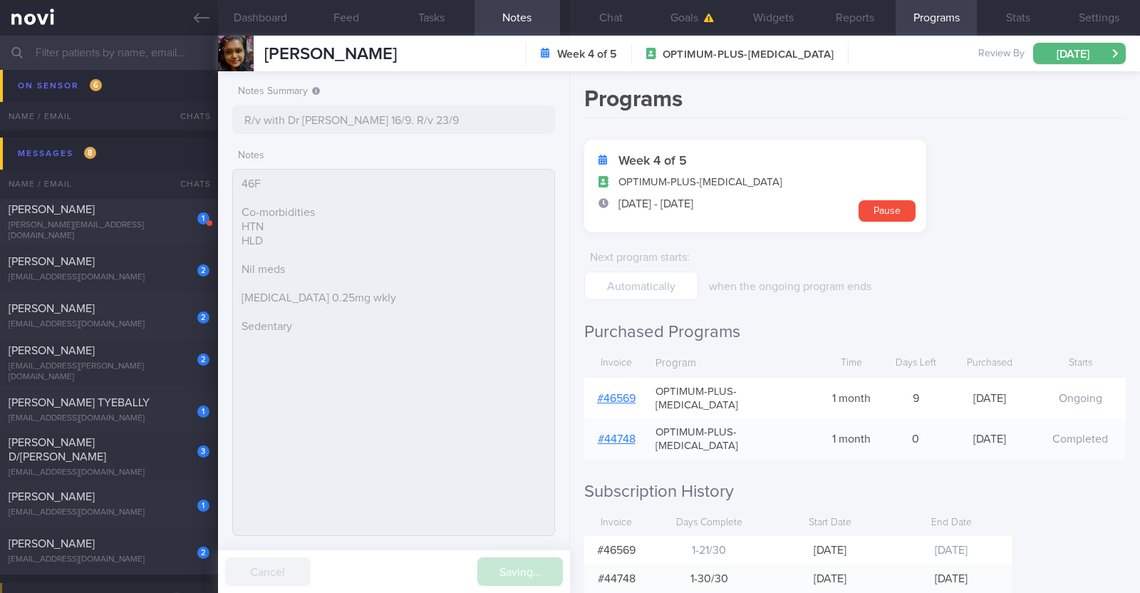
type input "R/v with Dr [PERSON_NAME] 16/9. R/v 23/9"
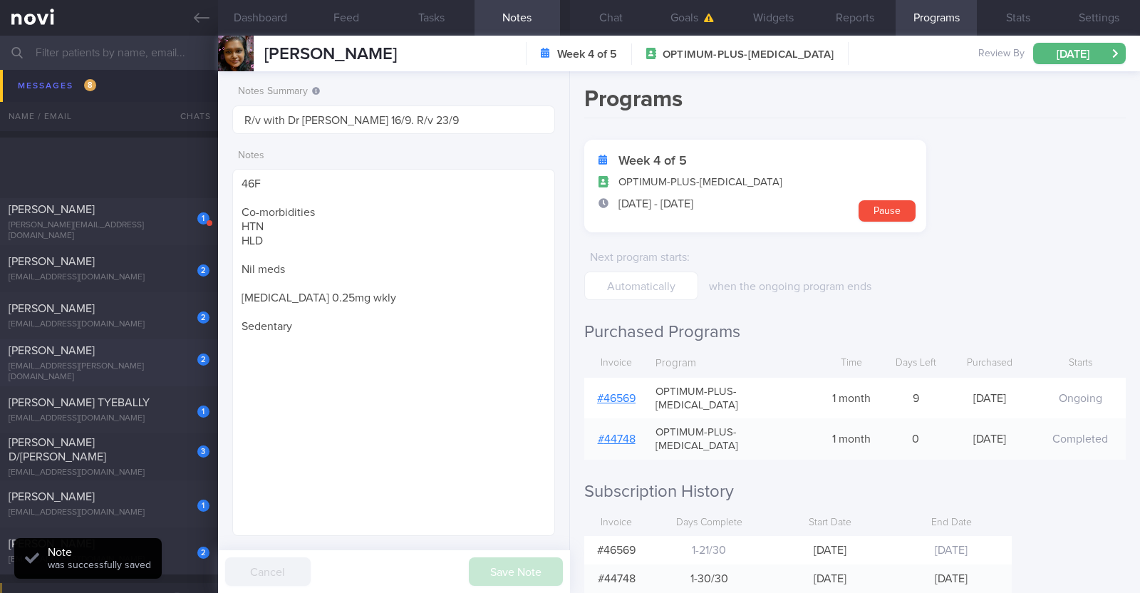
scroll to position [4018, 0]
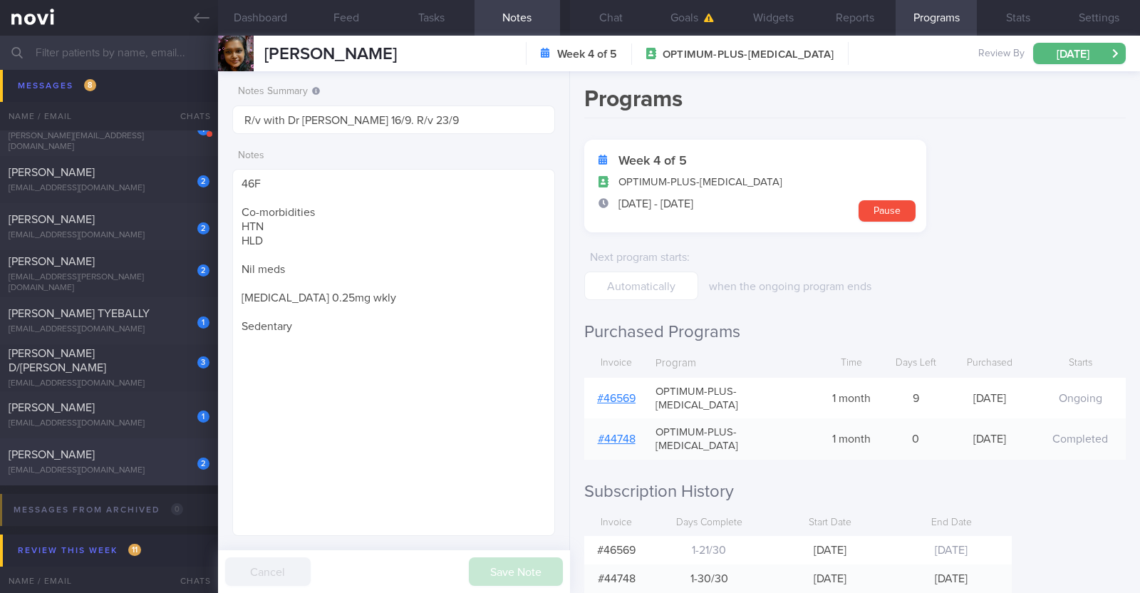
click at [138, 468] on div "[EMAIL_ADDRESS][DOMAIN_NAME]" at bounding box center [109, 470] width 201 height 11
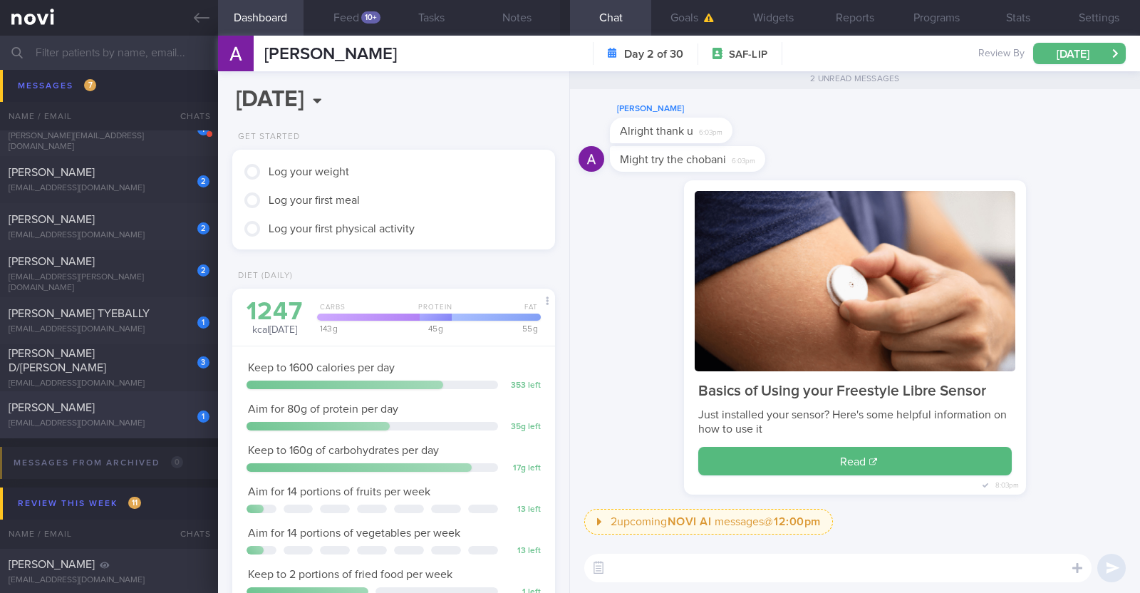
click at [169, 417] on div "1 [PERSON_NAME] [EMAIL_ADDRESS][DOMAIN_NAME]" at bounding box center [109, 414] width 218 height 28
type textarea "48M Co-morbidities: IGT HTN [MEDICAL_DATA] Medication/Supplements: [MEDICAL_DAT…"
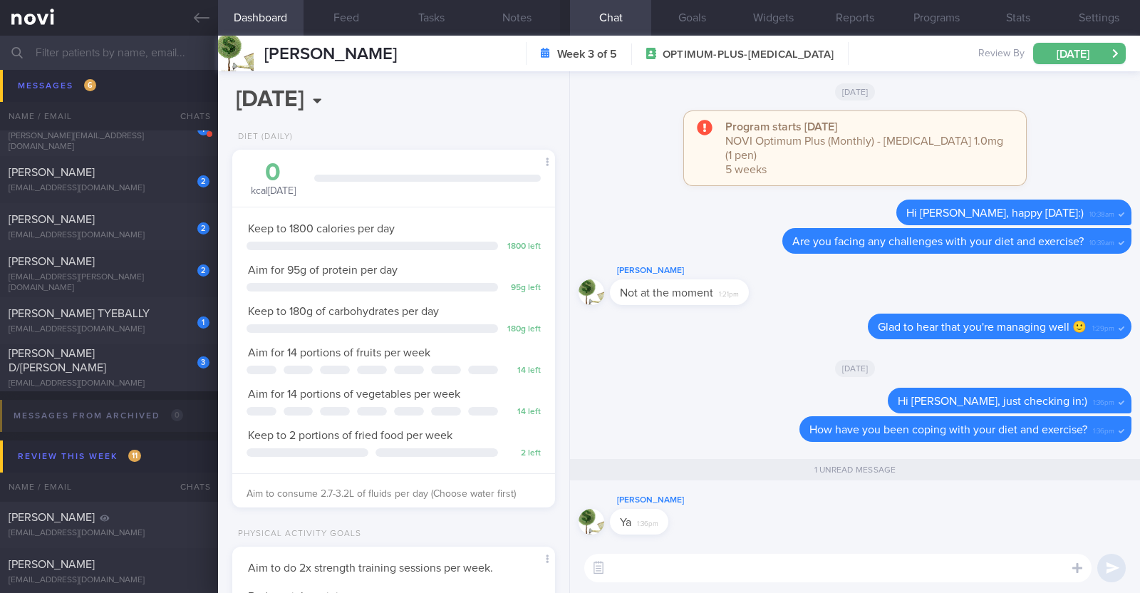
click at [635, 557] on textarea at bounding box center [837, 568] width 507 height 28
paste textarea "👍"
type textarea "👍"
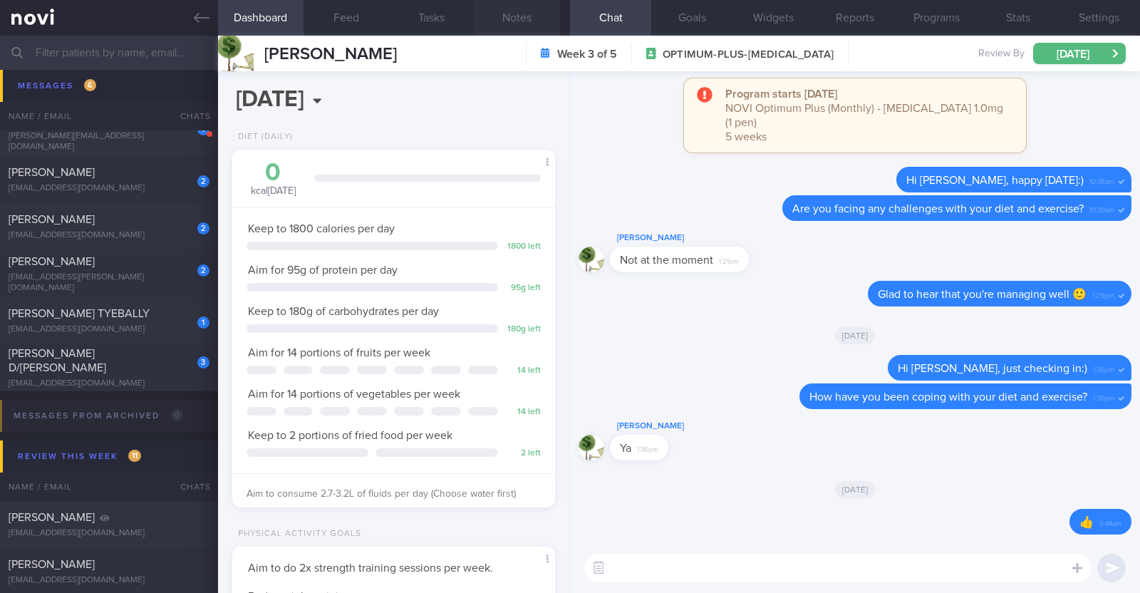
click at [498, 11] on button "Notes" at bounding box center [516, 18] width 85 height 36
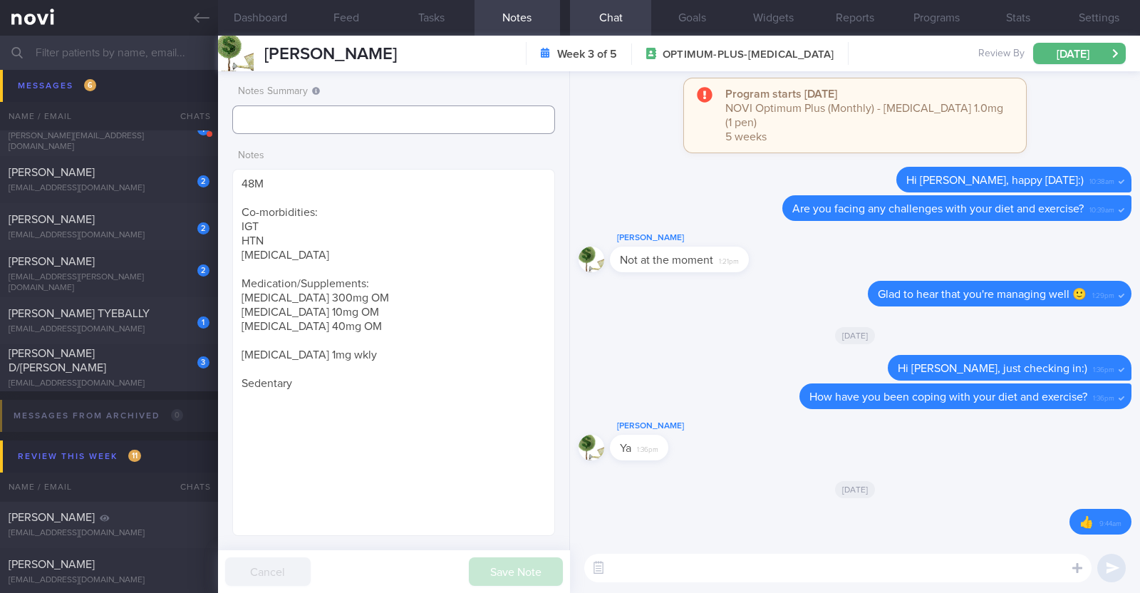
click at [403, 115] on input "text" at bounding box center [393, 119] width 323 height 28
type input "r/v 24/9"
click at [524, 563] on button "Save Note" at bounding box center [516, 571] width 94 height 28
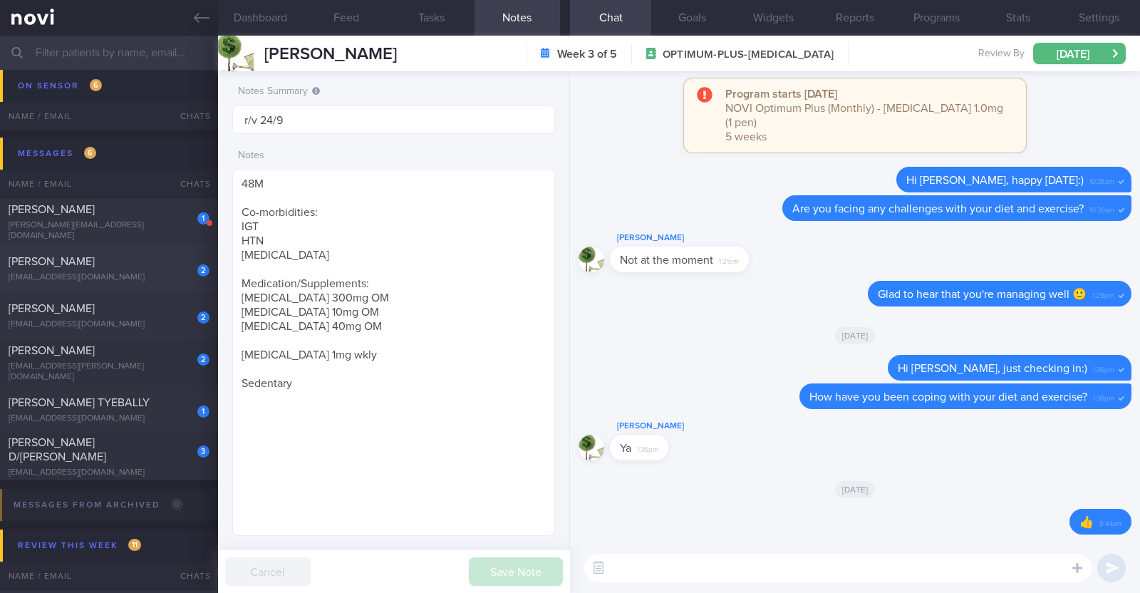
click at [167, 281] on div "[EMAIL_ADDRESS][DOMAIN_NAME]" at bounding box center [109, 277] width 201 height 11
type input "r/v 9/9"
type textarea "42M Comorbidities: [MEDICAL_DATA] - not on f/up, not on meds Elevated blood pre…"
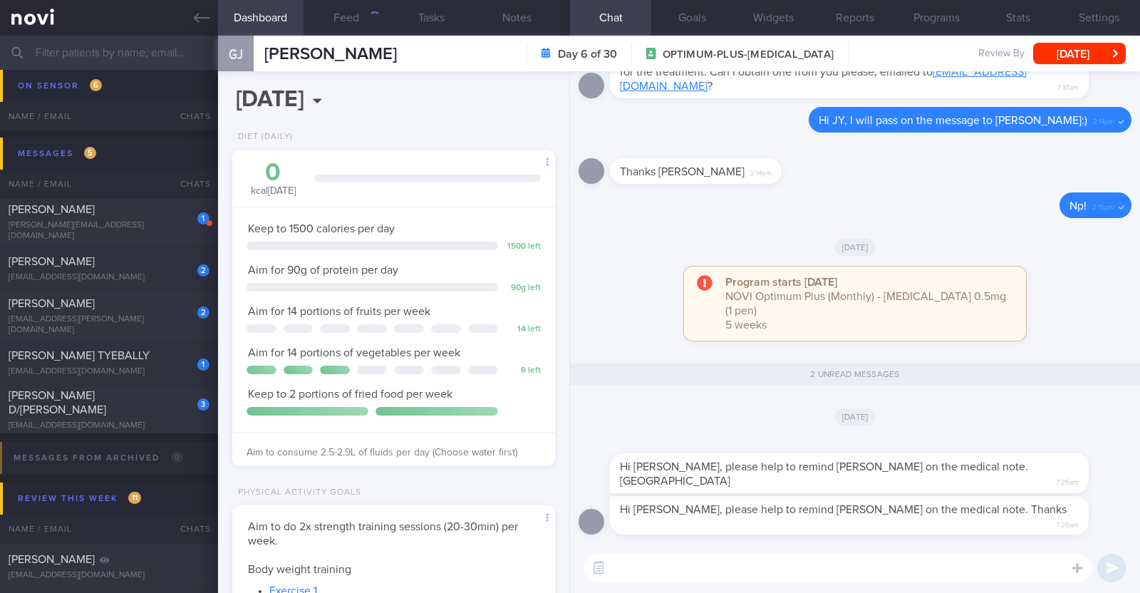
scroll to position [162, 284]
click at [715, 573] on textarea at bounding box center [837, 568] width 507 height 28
type textarea "H"
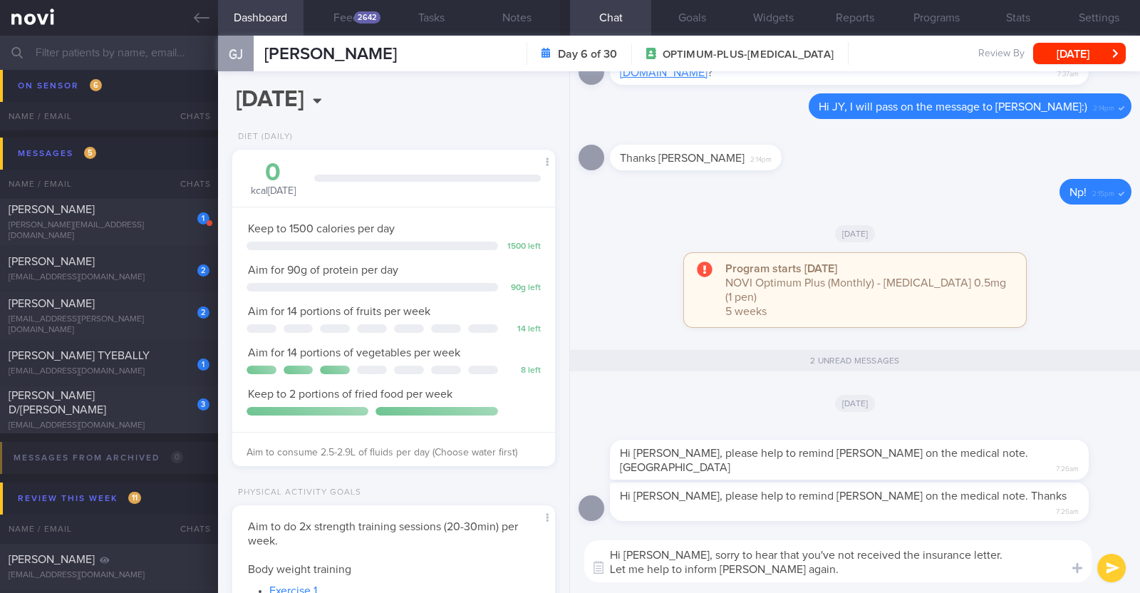
scroll to position [0, 0]
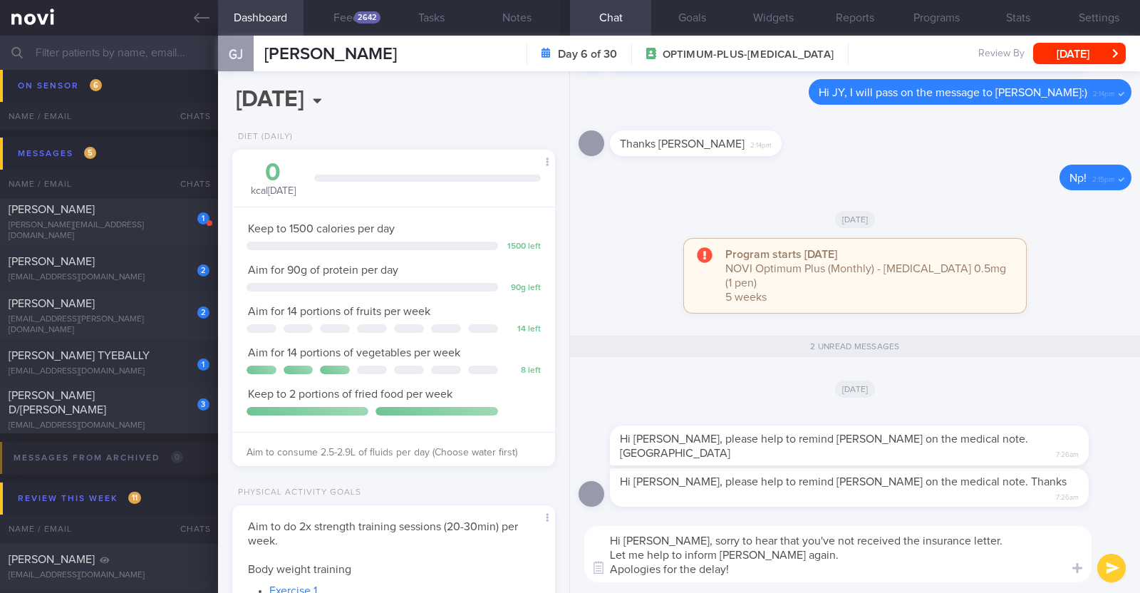
type textarea "Hi [PERSON_NAME], sorry to hear that you've not received the insurance letter. …"
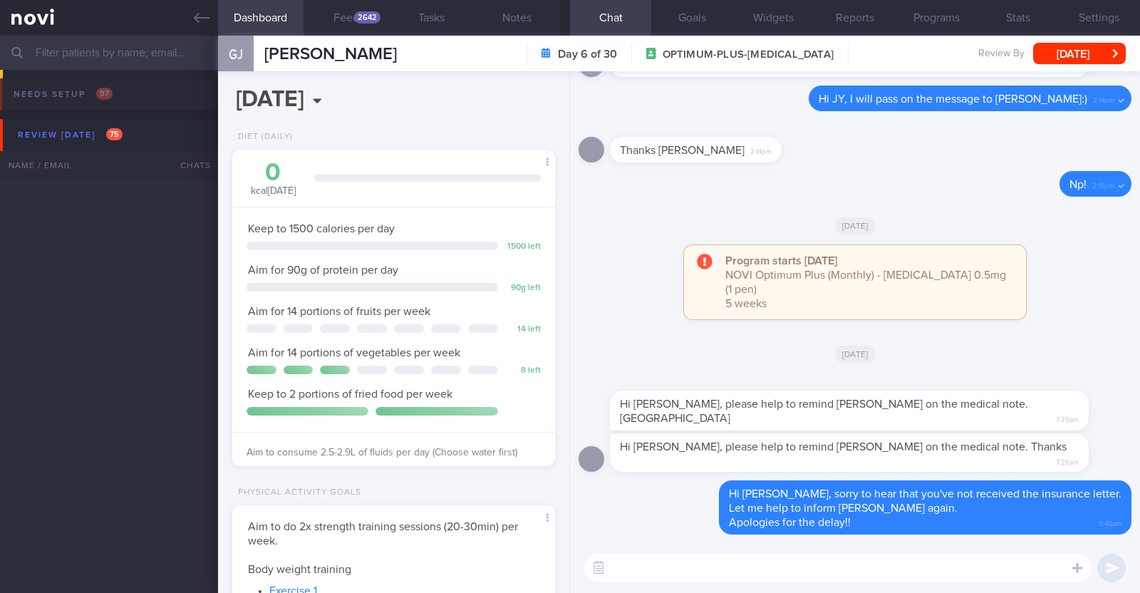
select select "8"
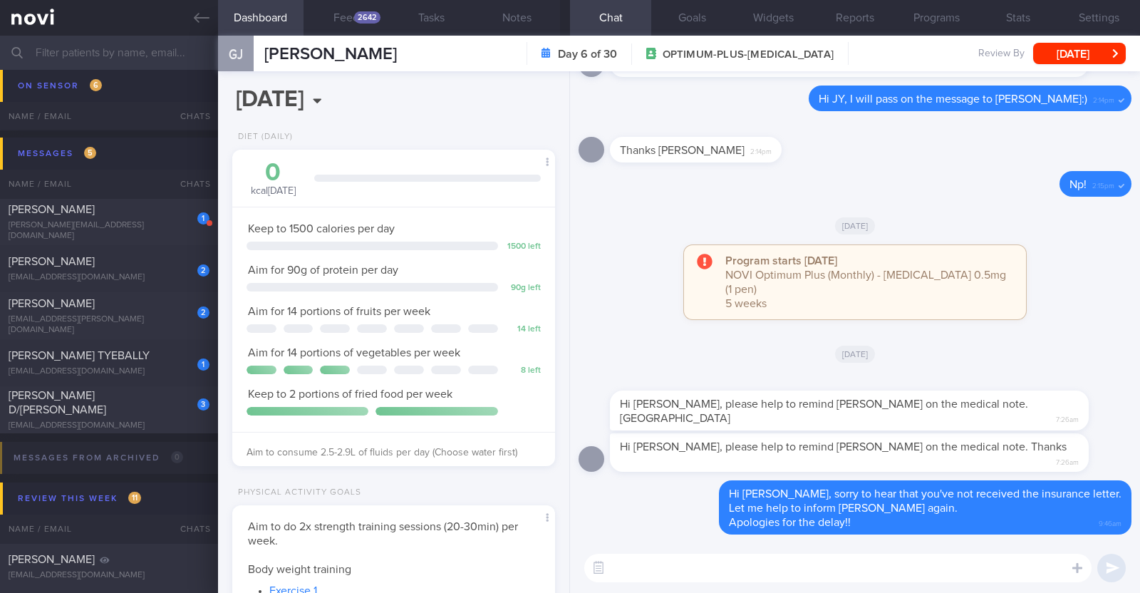
scroll to position [162, 284]
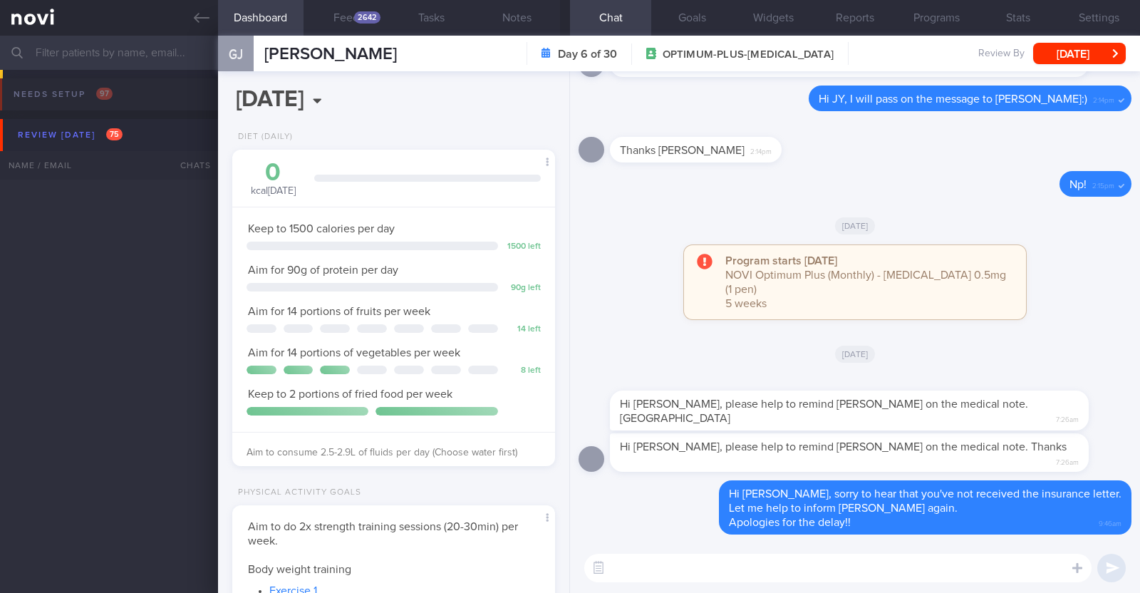
select select "8"
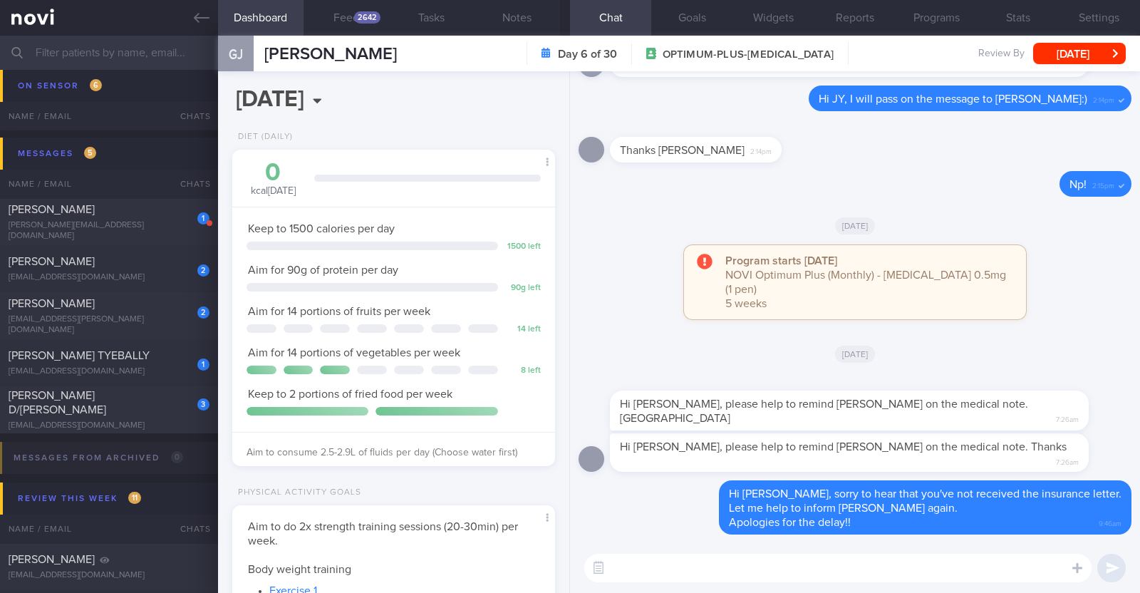
drag, startPoint x: 199, startPoint y: 15, endPoint x: 734, endPoint y: 134, distance: 548.1
click at [199, 15] on icon at bounding box center [202, 18] width 16 height 16
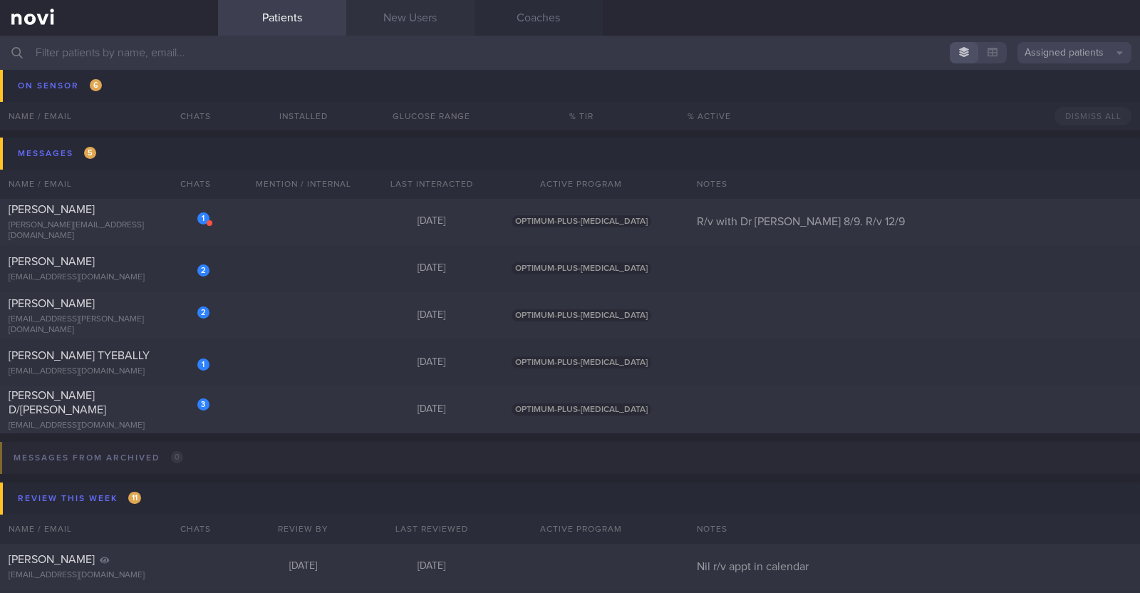
click at [427, 23] on link "New Users" at bounding box center [410, 18] width 128 height 36
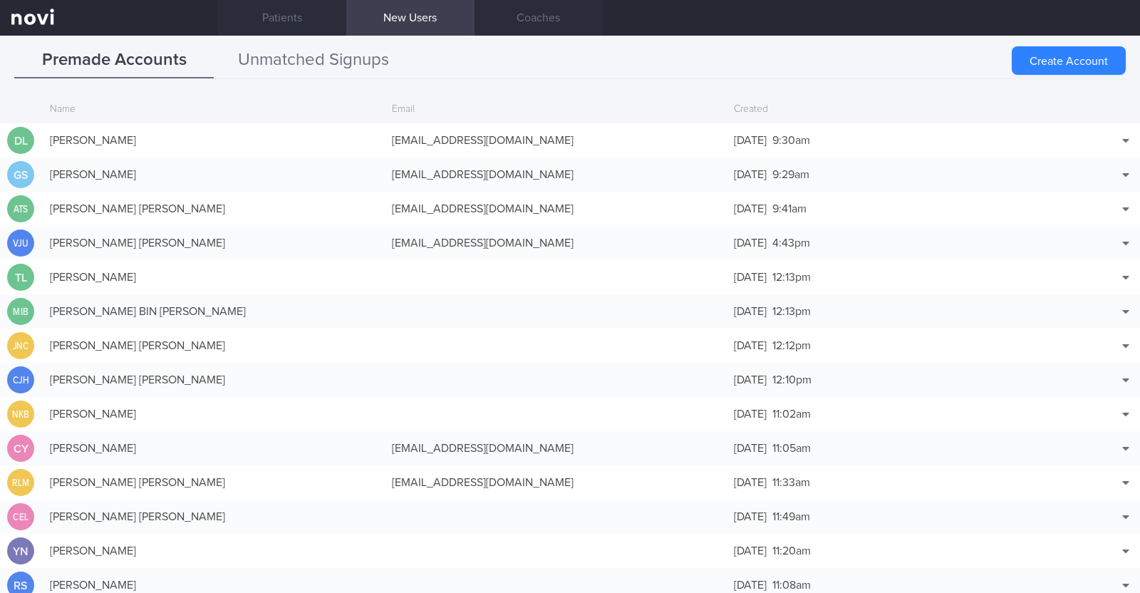
click at [368, 53] on button "Unmatched Signups" at bounding box center [313, 61] width 199 height 36
